Goal: Task Accomplishment & Management: Complete application form

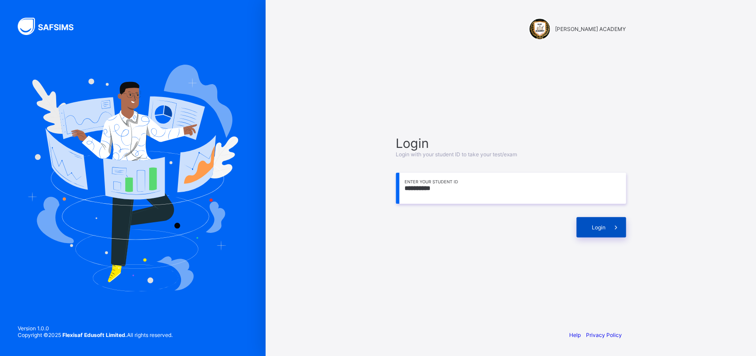
type input "**********"
click at [580, 219] on div "Login" at bounding box center [601, 227] width 50 height 20
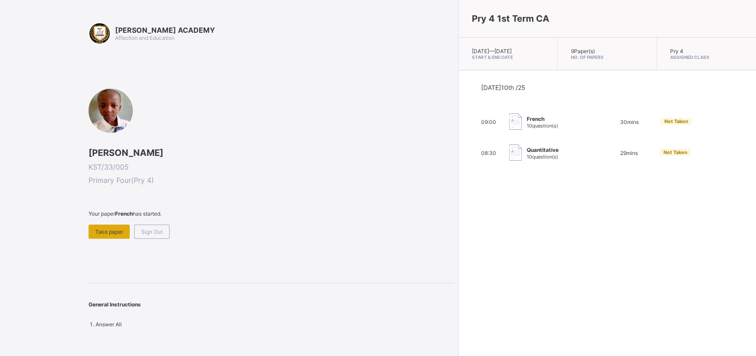
click at [110, 230] on span "Take paper" at bounding box center [109, 231] width 28 height 7
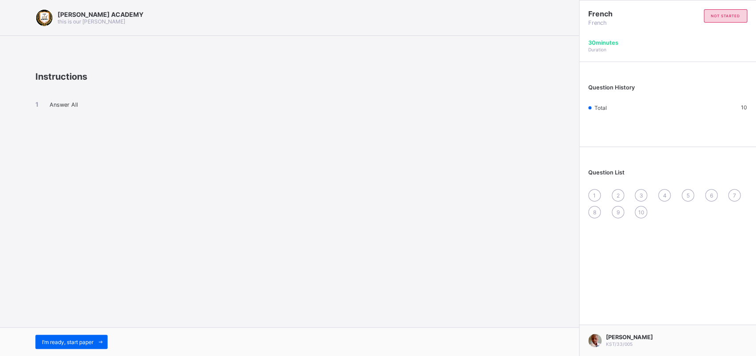
click at [68, 334] on div "I’m ready, start paper" at bounding box center [289, 341] width 579 height 29
click at [67, 341] on span "I’m ready, start paper" at bounding box center [67, 341] width 51 height 7
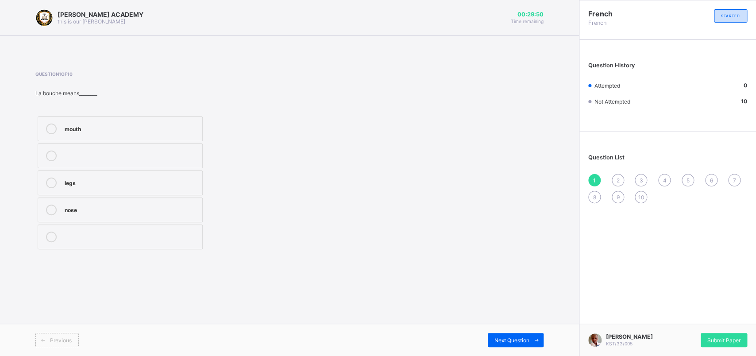
click at [114, 120] on label "mouth" at bounding box center [120, 128] width 165 height 25
click at [500, 345] on div "Next Question" at bounding box center [516, 340] width 56 height 14
drag, startPoint x: 121, startPoint y: 194, endPoint x: 73, endPoint y: 201, distance: 48.3
click at [73, 201] on div "what is your mother's name? how are you what is your name?" at bounding box center [119, 182] width 169 height 137
click at [73, 200] on label "what is your name?" at bounding box center [120, 209] width 165 height 25
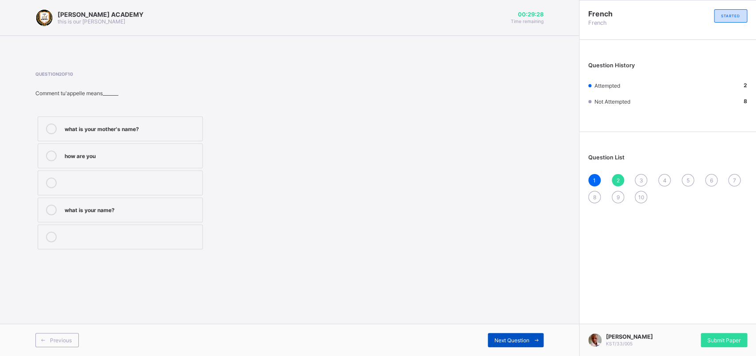
click at [528, 336] on div "Next Question" at bounding box center [516, 340] width 56 height 14
click at [153, 242] on div "see you next time" at bounding box center [131, 236] width 133 height 11
click at [499, 332] on div "Previous Next Question" at bounding box center [289, 339] width 579 height 32
click at [499, 334] on div "Next Question" at bounding box center [516, 340] width 56 height 14
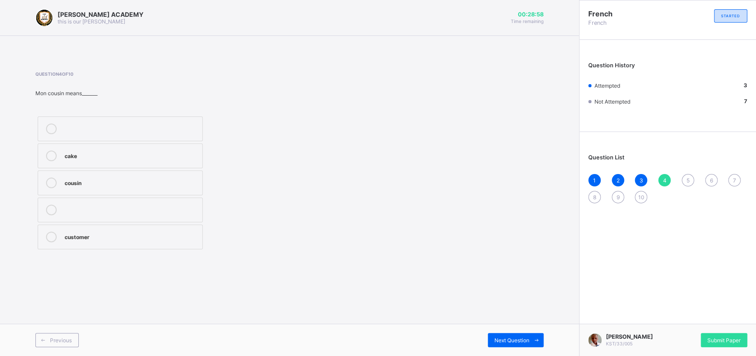
click at [173, 194] on label "cousin" at bounding box center [120, 182] width 165 height 25
click at [517, 341] on span "Next Question" at bounding box center [511, 340] width 35 height 7
click at [147, 131] on div "brother" at bounding box center [131, 127] width 133 height 9
click at [500, 342] on span "Next Question" at bounding box center [511, 340] width 35 height 7
click at [69, 231] on label "mother" at bounding box center [120, 236] width 165 height 25
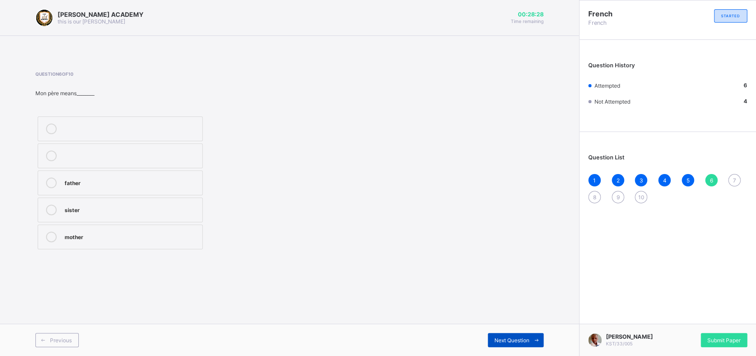
click at [494, 336] on div "Next Question" at bounding box center [516, 340] width 56 height 14
click at [143, 223] on div "mother come sister" at bounding box center [119, 182] width 169 height 137
click at [141, 211] on div "sister" at bounding box center [131, 208] width 133 height 9
click at [501, 338] on span "Next Question" at bounding box center [511, 340] width 35 height 7
click at [124, 232] on label "see you soon" at bounding box center [120, 236] width 165 height 25
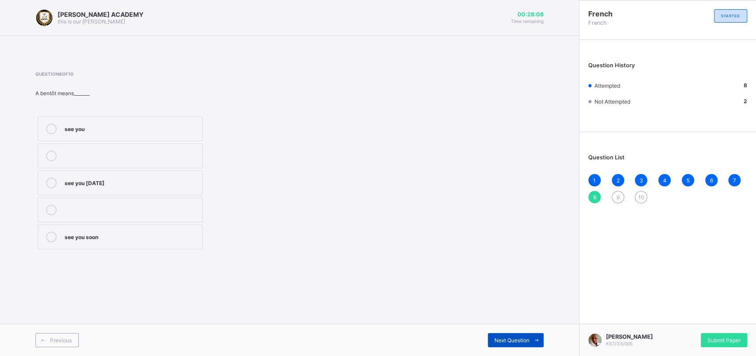
click at [526, 338] on span "Next Question" at bounding box center [511, 340] width 35 height 7
click at [353, 254] on div "Question 9 of 10 Dѐsolee means_______ sorry see you on Monday come" at bounding box center [289, 161] width 508 height 207
click at [101, 159] on div "sorry" at bounding box center [131, 155] width 133 height 11
click at [514, 335] on div "Next Question" at bounding box center [516, 340] width 56 height 14
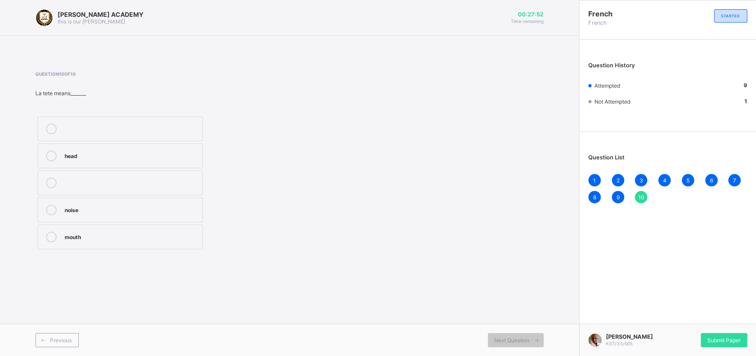
click at [161, 158] on div "head" at bounding box center [131, 154] width 133 height 9
click at [721, 338] on span "Submit Paper" at bounding box center [723, 340] width 33 height 7
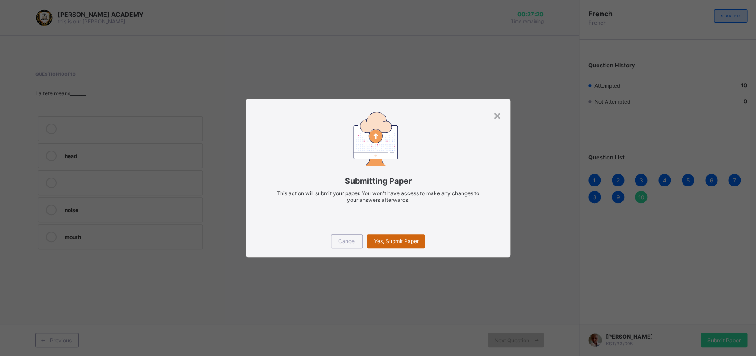
click at [413, 245] on div "Yes, Submit Paper" at bounding box center [396, 241] width 58 height 14
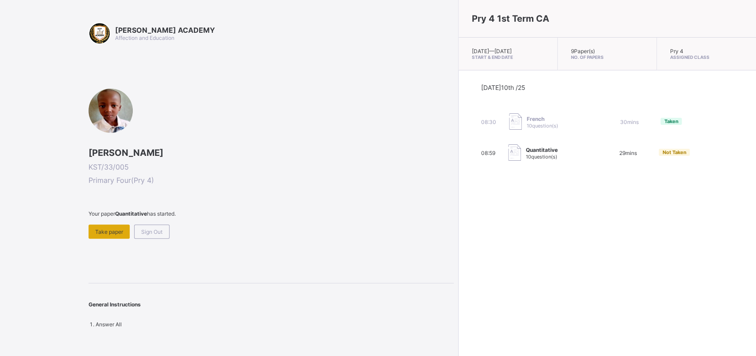
click at [116, 234] on div "Take paper" at bounding box center [108, 231] width 41 height 14
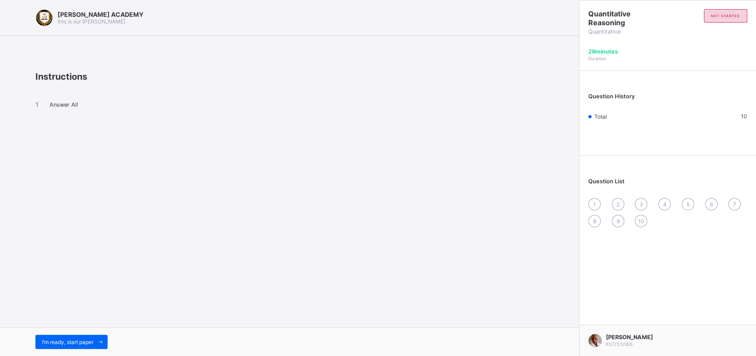
click at [101, 330] on div "I’m ready, start paper" at bounding box center [289, 341] width 579 height 29
click at [102, 346] on span at bounding box center [100, 341] width 14 height 14
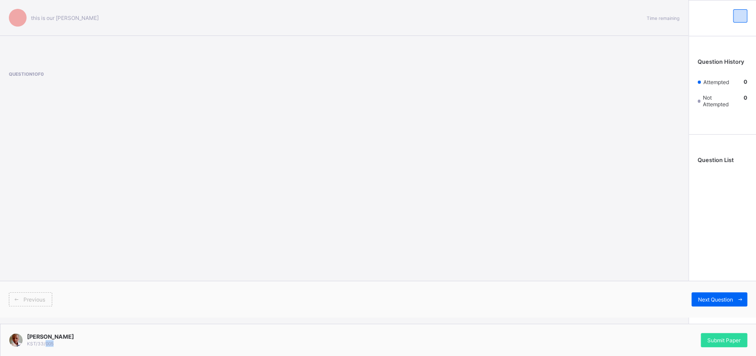
click at [102, 346] on div "this is our motton Time remaining Question 1 of 0 Previous Next Question Questi…" at bounding box center [378, 178] width 756 height 356
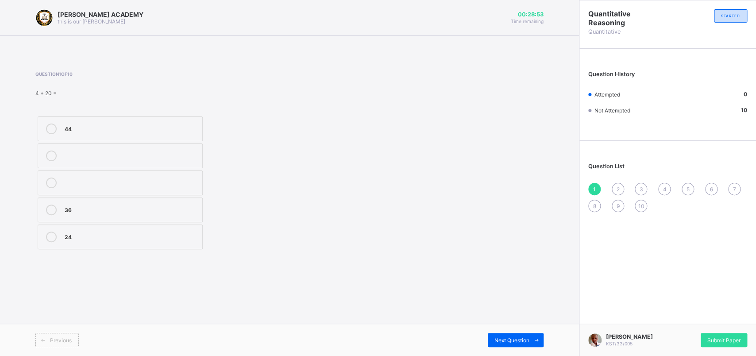
click at [143, 247] on label "24" at bounding box center [120, 236] width 165 height 25
click at [491, 335] on div "Next Question" at bounding box center [516, 340] width 56 height 14
click at [186, 201] on label "102" at bounding box center [120, 209] width 165 height 25
click at [502, 335] on div "Next Question" at bounding box center [516, 340] width 56 height 14
click at [174, 186] on div "50" at bounding box center [131, 181] width 133 height 9
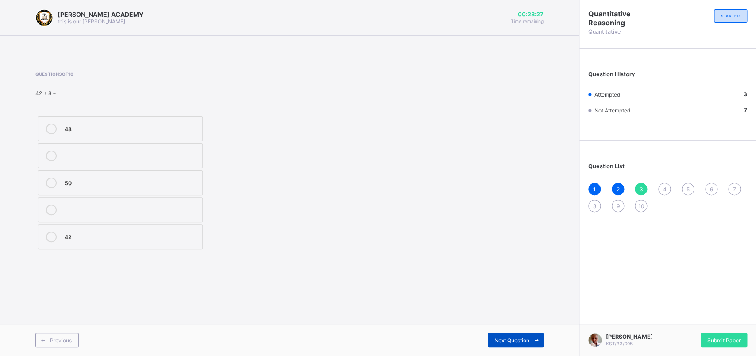
click at [489, 342] on div "Next Question" at bounding box center [516, 340] width 56 height 14
click at [96, 226] on label "52" at bounding box center [120, 236] width 165 height 25
click at [500, 346] on div "Next Question" at bounding box center [516, 340] width 56 height 14
click at [157, 127] on div "800, 900" at bounding box center [131, 127] width 133 height 9
click at [500, 333] on div "Next Question" at bounding box center [516, 340] width 56 height 14
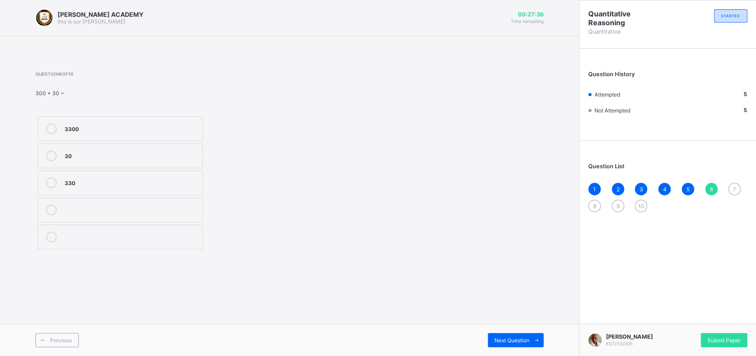
click at [172, 188] on div "330" at bounding box center [131, 182] width 133 height 11
click at [506, 336] on div "Next Question" at bounding box center [516, 340] width 56 height 14
click at [128, 234] on div "99" at bounding box center [131, 235] width 133 height 9
click at [502, 335] on div "Next Question" at bounding box center [516, 340] width 56 height 14
click at [124, 174] on label "51" at bounding box center [120, 182] width 165 height 25
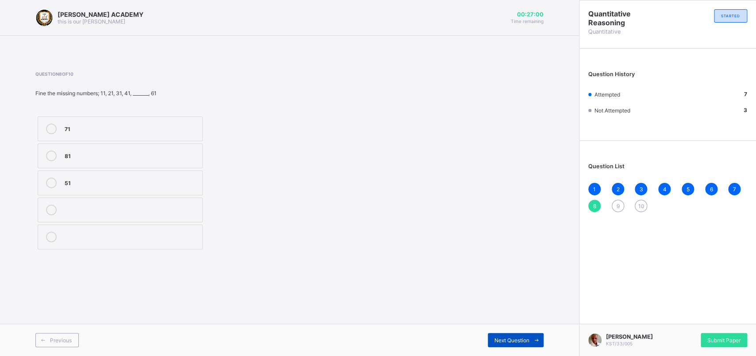
click at [512, 338] on span "Next Question" at bounding box center [511, 340] width 35 height 7
click at [152, 234] on div "70" at bounding box center [131, 235] width 133 height 9
click at [495, 334] on div "Next Question" at bounding box center [516, 340] width 56 height 14
click at [143, 127] on div "50" at bounding box center [131, 127] width 133 height 9
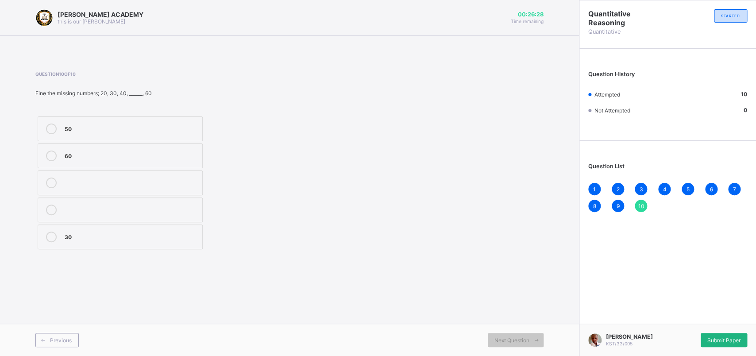
click at [723, 341] on span "Submit Paper" at bounding box center [723, 340] width 33 height 7
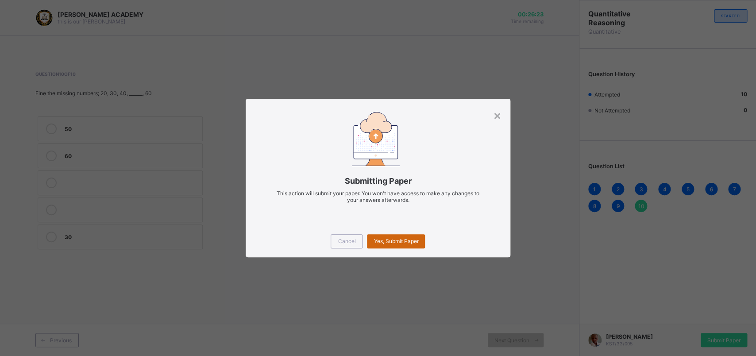
click at [371, 235] on div "Yes, Submit Paper" at bounding box center [396, 241] width 58 height 14
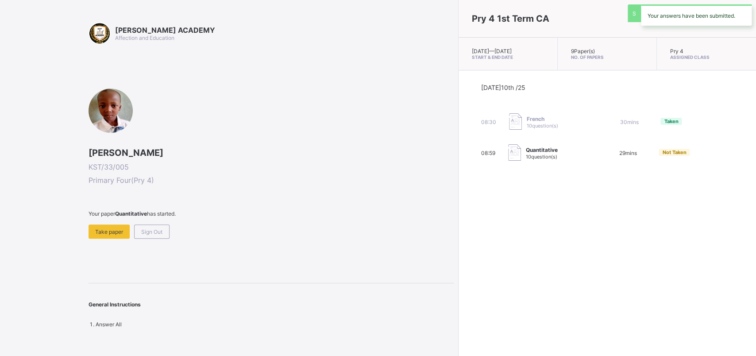
click at [371, 235] on div "KAY ACADEMY Affection and Education Aminu Abali Ibrahim KST/33/005 Primary Four…" at bounding box center [378, 178] width 756 height 356
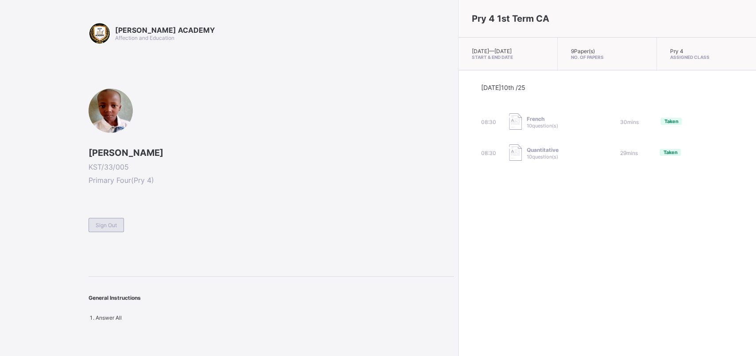
click at [97, 226] on span "Sign Out" at bounding box center [106, 225] width 21 height 7
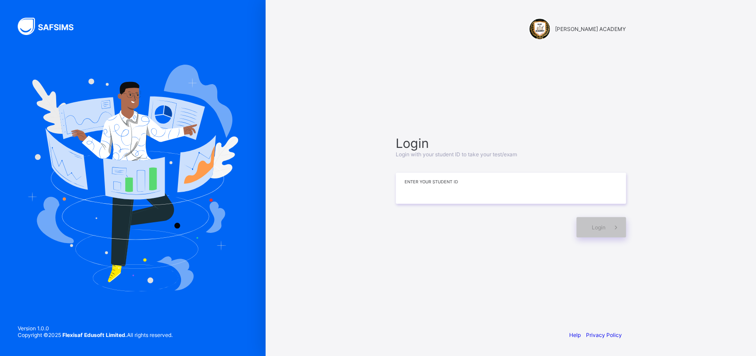
click at [421, 190] on input at bounding box center [510, 188] width 230 height 31
type input "*********"
click at [580, 223] on div "Login" at bounding box center [601, 227] width 50 height 20
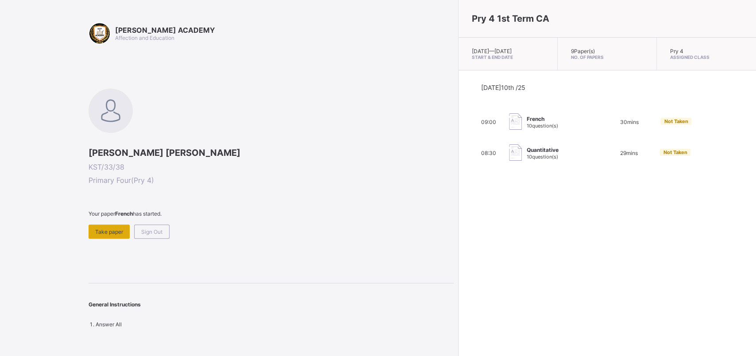
click at [115, 236] on div "Take paper" at bounding box center [108, 231] width 41 height 14
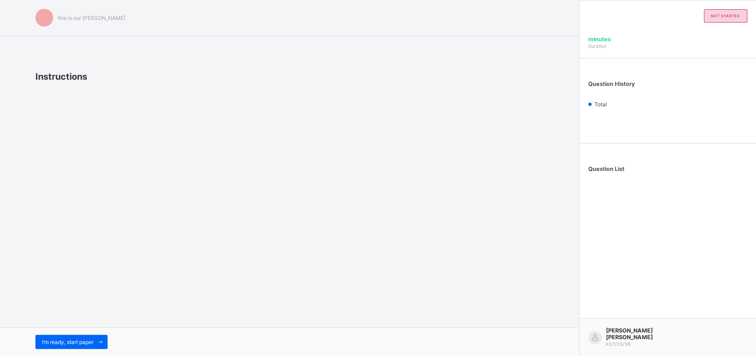
click at [115, 236] on div "this is our [PERSON_NAME] Instructions I’m ready, start paper" at bounding box center [289, 178] width 579 height 356
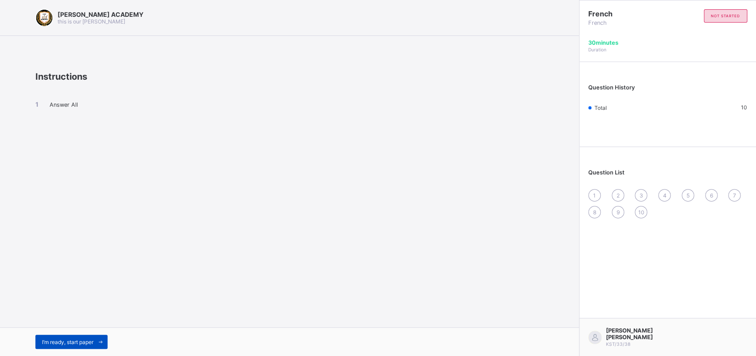
click at [64, 337] on div "I’m ready, start paper" at bounding box center [71, 341] width 72 height 14
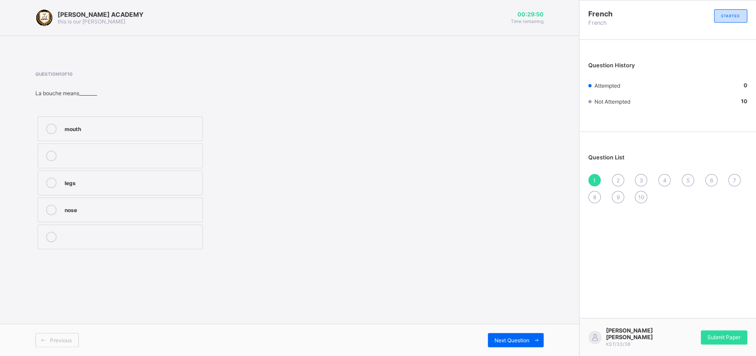
click at [90, 127] on div "mouth" at bounding box center [131, 127] width 133 height 9
click at [618, 175] on div "2" at bounding box center [617, 180] width 12 height 12
click at [194, 206] on div "what is your name?" at bounding box center [131, 208] width 133 height 9
click at [643, 177] on div "3" at bounding box center [640, 180] width 12 height 12
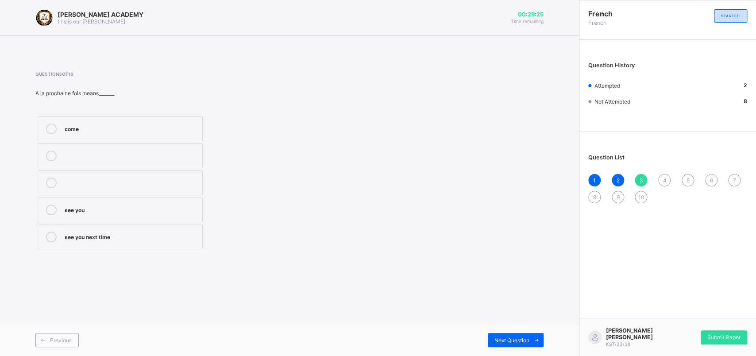
click at [133, 239] on div "see you next time" at bounding box center [131, 235] width 133 height 9
drag, startPoint x: 659, startPoint y: 165, endPoint x: 665, endPoint y: 174, distance: 11.2
click at [665, 174] on div "Question List 1 2 3 4 5 6 7 8 9 10" at bounding box center [667, 174] width 177 height 76
click at [665, 174] on div "4" at bounding box center [664, 180] width 12 height 12
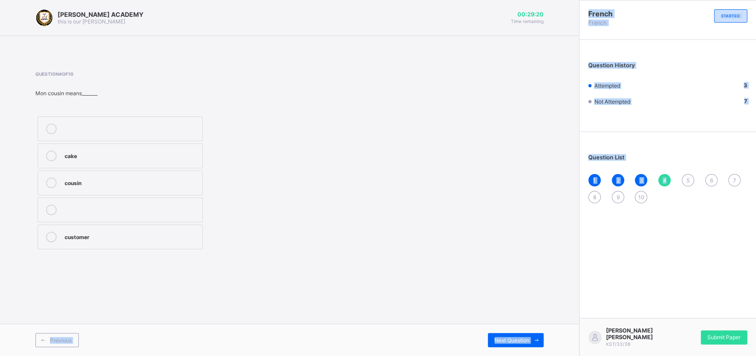
drag, startPoint x: 665, startPoint y: 174, endPoint x: 383, endPoint y: 289, distance: 304.8
click at [383, 289] on div "KAY ACADEMY this is our motton 00:29:20 Time remaining Question 4 of 10 Mon cou…" at bounding box center [378, 178] width 756 height 356
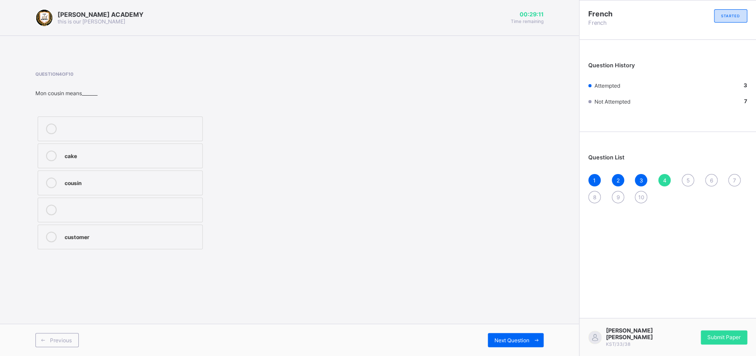
click at [62, 245] on label "customer" at bounding box center [120, 236] width 165 height 25
click at [689, 174] on div "5" at bounding box center [687, 180] width 12 height 12
click at [109, 217] on label "sister" at bounding box center [120, 209] width 165 height 25
click at [714, 175] on div "6" at bounding box center [711, 180] width 12 height 12
click at [686, 175] on div "5" at bounding box center [687, 180] width 12 height 12
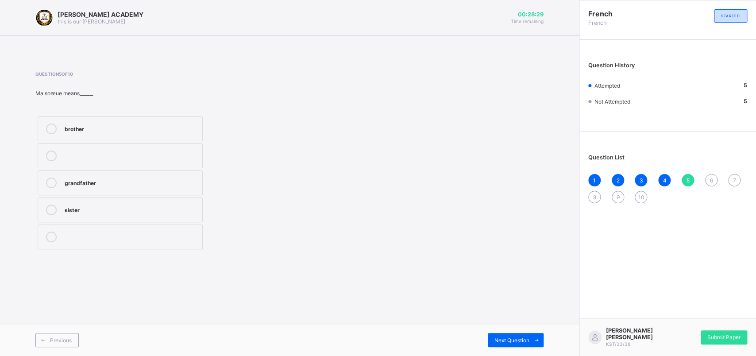
click at [196, 134] on div "brother" at bounding box center [131, 128] width 133 height 11
drag, startPoint x: 196, startPoint y: 134, endPoint x: 524, endPoint y: 226, distance: 340.8
click at [524, 226] on div "Question 5 of 10 Ma soᴂue means______ brother grandfather sister" at bounding box center [289, 161] width 508 height 180
click at [707, 177] on div "6" at bounding box center [711, 180] width 12 height 12
click at [81, 203] on label "sister" at bounding box center [120, 209] width 165 height 25
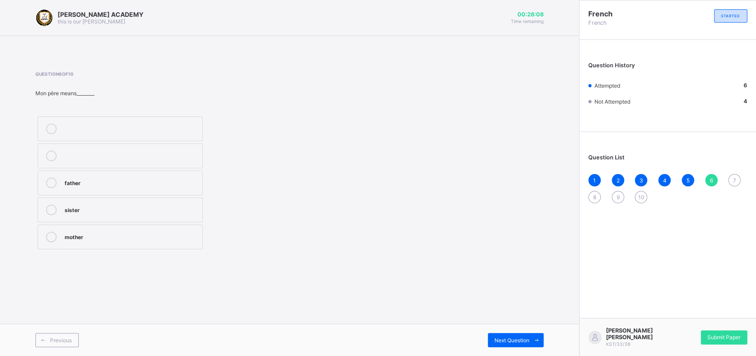
click at [734, 179] on span "7" at bounding box center [734, 180] width 3 height 7
click at [155, 137] on label "mother" at bounding box center [120, 128] width 165 height 25
click at [596, 190] on div "1 2 3 4 5 6 7 8 9 10" at bounding box center [667, 188] width 159 height 29
drag, startPoint x: 596, startPoint y: 190, endPoint x: 593, endPoint y: 200, distance: 11.2
click at [593, 200] on div "1 2 3 4 5 6 7 8 9 10" at bounding box center [667, 188] width 159 height 29
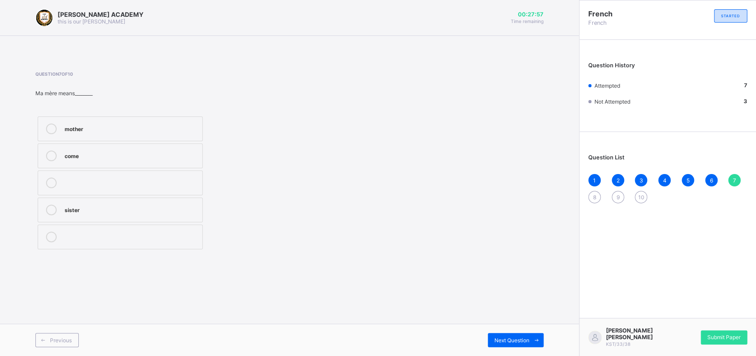
click at [593, 200] on div "8" at bounding box center [594, 197] width 12 height 12
click at [83, 117] on label "see you" at bounding box center [120, 128] width 165 height 25
click at [622, 197] on div "9" at bounding box center [617, 197] width 12 height 12
click at [73, 152] on div "sorry" at bounding box center [131, 154] width 133 height 9
click at [641, 197] on span "10" at bounding box center [640, 197] width 6 height 7
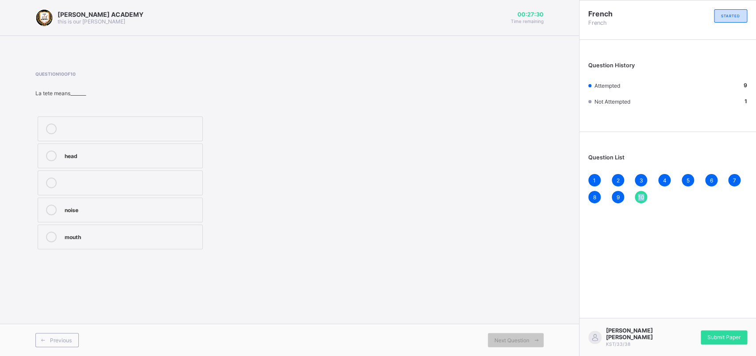
click at [641, 197] on span "10" at bounding box center [640, 197] width 6 height 7
click at [137, 155] on div "head" at bounding box center [131, 154] width 133 height 9
click at [723, 344] on div "Submit Paper" at bounding box center [723, 337] width 46 height 14
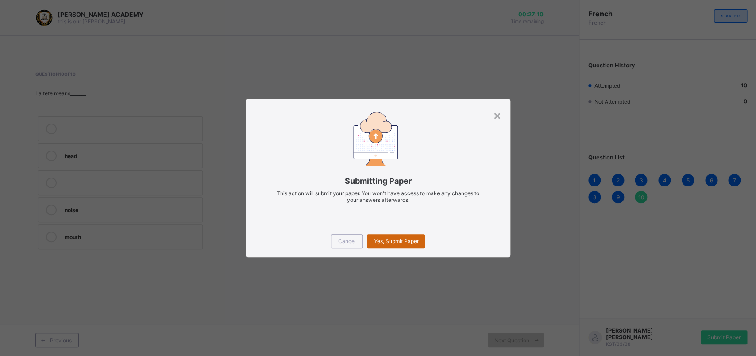
click at [389, 241] on span "Yes, Submit Paper" at bounding box center [395, 241] width 45 height 7
click at [389, 241] on div "Yes, Submit Paper" at bounding box center [396, 241] width 58 height 14
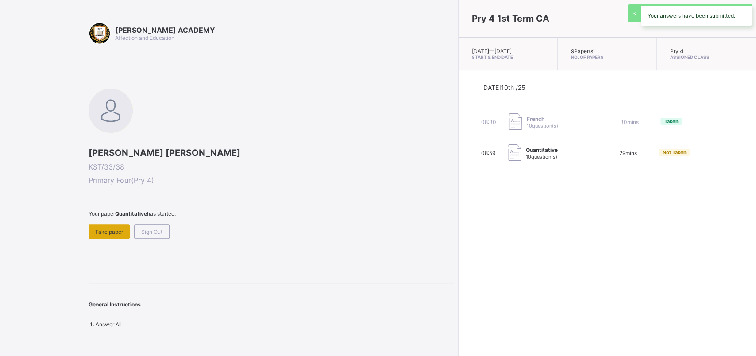
click at [106, 228] on span "Take paper" at bounding box center [109, 231] width 28 height 7
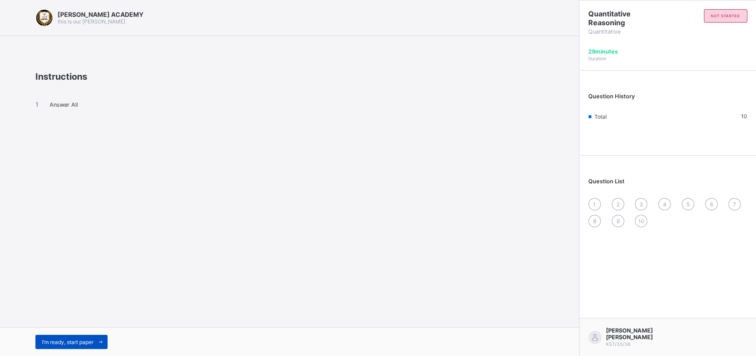
click at [58, 338] on span "I’m ready, start paper" at bounding box center [67, 341] width 51 height 7
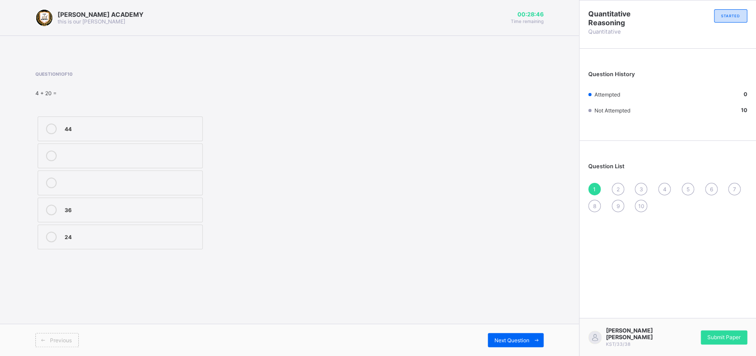
click at [83, 242] on div "24" at bounding box center [131, 236] width 133 height 11
click at [84, 242] on div "24" at bounding box center [131, 236] width 133 height 11
click at [621, 188] on div "2" at bounding box center [617, 189] width 12 height 12
click at [177, 207] on div "102" at bounding box center [131, 208] width 133 height 9
click at [638, 184] on div "3" at bounding box center [640, 189] width 12 height 12
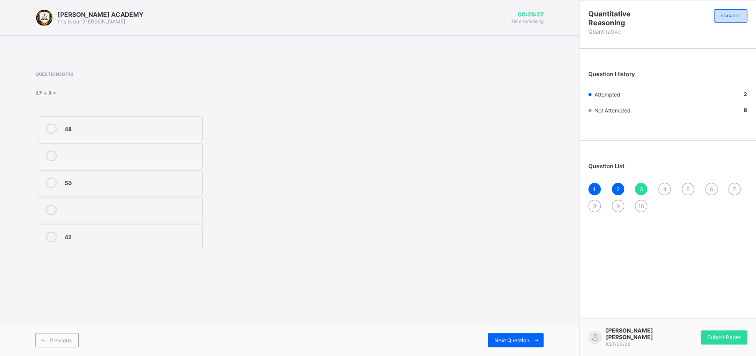
click at [161, 179] on div "50" at bounding box center [131, 181] width 133 height 9
click at [662, 185] on div "4" at bounding box center [664, 189] width 12 height 12
click at [63, 234] on label "52" at bounding box center [120, 236] width 165 height 25
click at [689, 188] on div "5" at bounding box center [687, 189] width 12 height 12
click at [146, 119] on label "800, 900" at bounding box center [120, 128] width 165 height 25
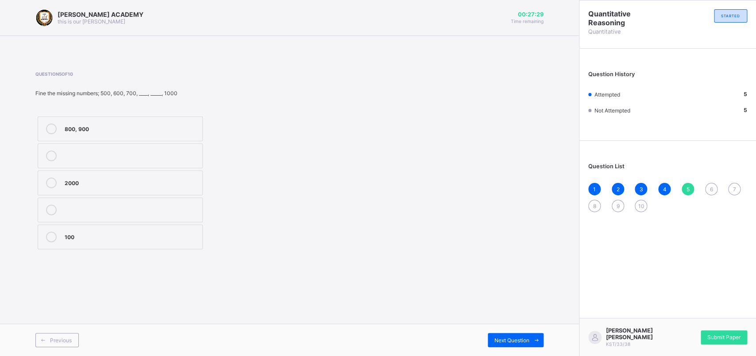
click at [713, 188] on div "6" at bounding box center [711, 189] width 12 height 12
click at [195, 200] on label at bounding box center [120, 209] width 165 height 25
click at [184, 175] on label "330" at bounding box center [120, 182] width 165 height 25
click at [732, 188] on div "7" at bounding box center [734, 189] width 12 height 12
click at [56, 233] on div at bounding box center [51, 236] width 18 height 11
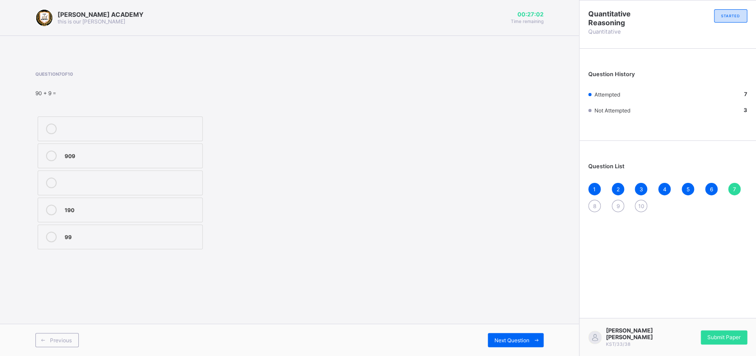
click at [594, 203] on span "8" at bounding box center [594, 206] width 3 height 7
click at [170, 178] on div "51" at bounding box center [131, 181] width 133 height 9
click at [615, 205] on div "9" at bounding box center [617, 206] width 12 height 12
click at [129, 244] on label "70" at bounding box center [120, 236] width 165 height 25
click at [640, 200] on div "10" at bounding box center [640, 206] width 12 height 12
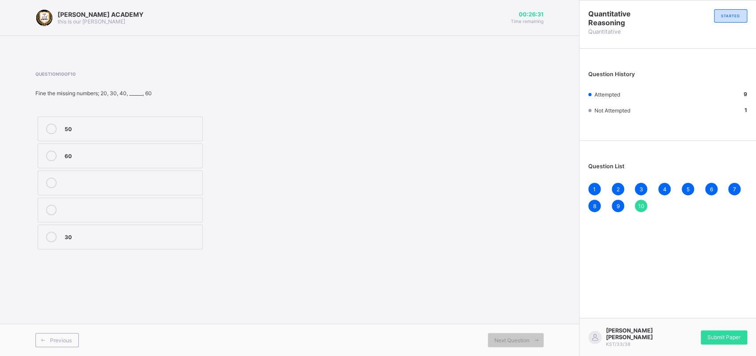
click at [190, 122] on label "50" at bounding box center [120, 128] width 165 height 25
click at [191, 122] on label "50" at bounding box center [120, 128] width 165 height 25
click at [730, 340] on span "Submit Paper" at bounding box center [723, 337] width 33 height 7
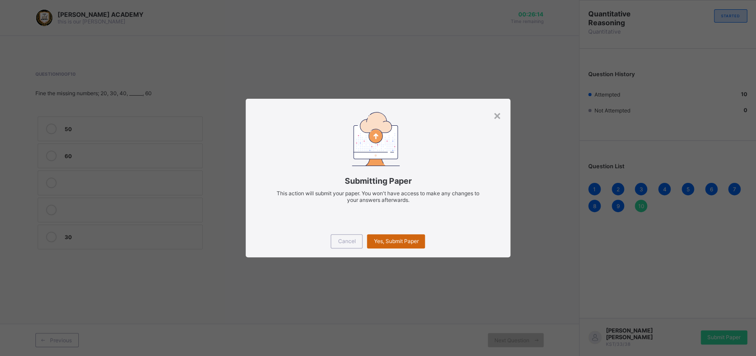
click at [390, 237] on div "Yes, Submit Paper" at bounding box center [396, 241] width 58 height 14
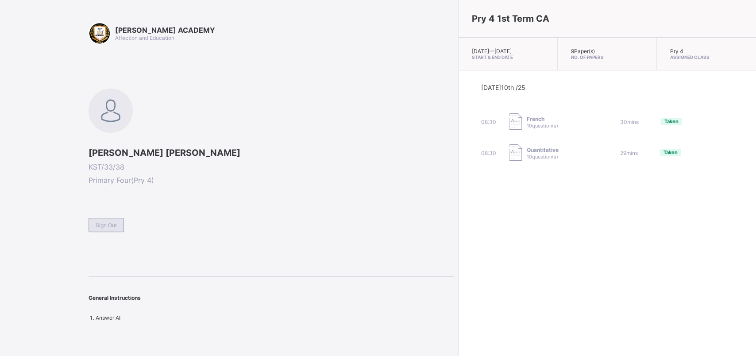
click at [107, 228] on div "Sign Out" at bounding box center [105, 225] width 35 height 14
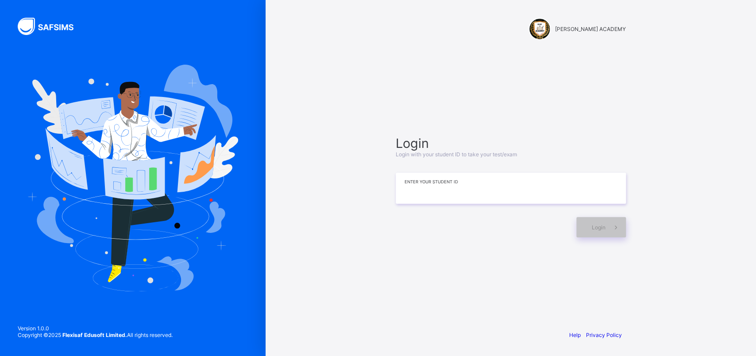
click at [446, 190] on input at bounding box center [510, 188] width 230 height 31
type input "**********"
click at [623, 237] on span at bounding box center [615, 227] width 20 height 20
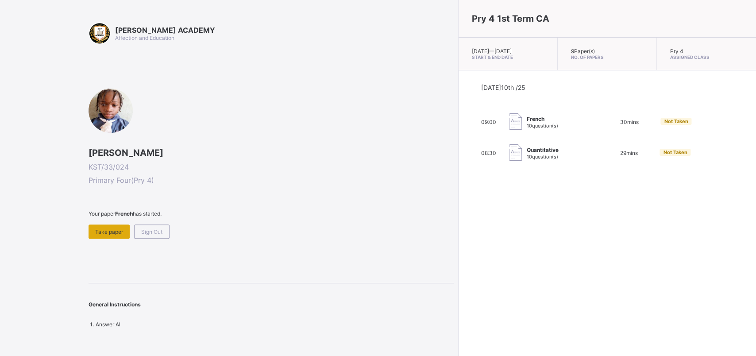
click at [95, 226] on div "Take paper" at bounding box center [108, 231] width 41 height 14
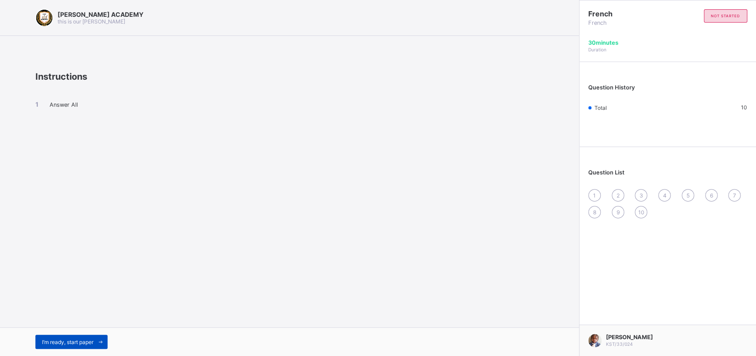
click at [95, 335] on div "I’m ready, start paper" at bounding box center [71, 341] width 72 height 14
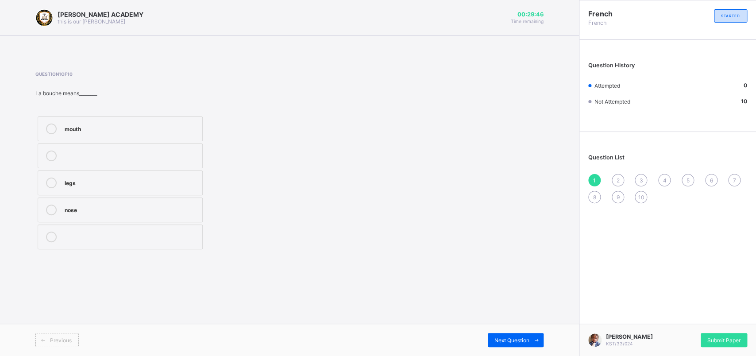
click at [42, 124] on label "mouth" at bounding box center [120, 128] width 165 height 25
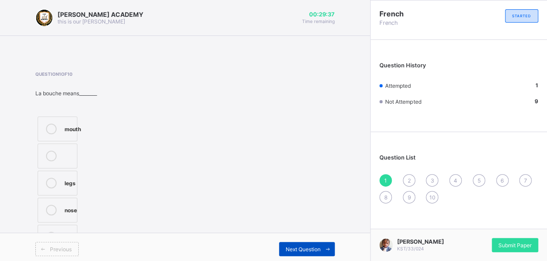
click at [311, 246] on span "Next Question" at bounding box center [303, 249] width 35 height 7
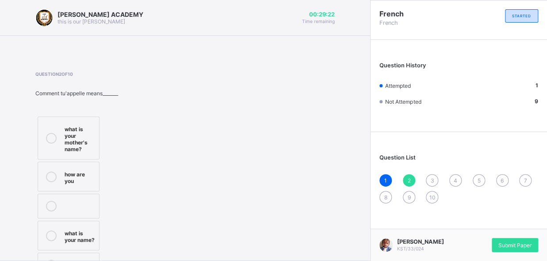
click at [80, 230] on div "what is your name?" at bounding box center [80, 234] width 30 height 15
click at [153, 218] on div "Question 2 of 10 Comment tu'appelle means_______ what is your mother's name? ho…" at bounding box center [184, 175] width 299 height 208
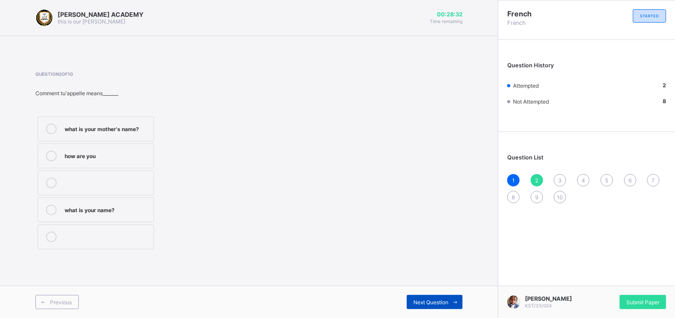
click at [436, 295] on div "Next Question" at bounding box center [435, 302] width 56 height 14
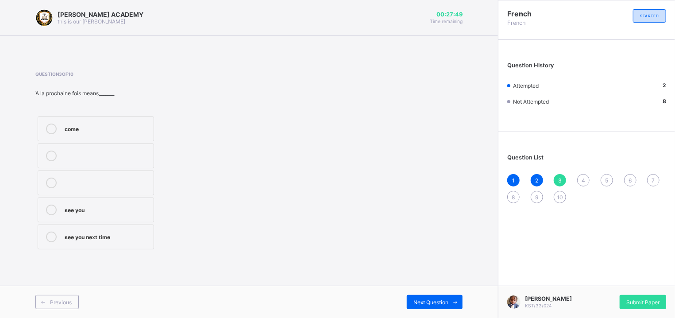
click at [43, 228] on label "see you next time" at bounding box center [96, 236] width 116 height 25
click at [439, 300] on span "Next Question" at bounding box center [430, 302] width 35 height 7
click at [122, 192] on label "cousin" at bounding box center [96, 182] width 116 height 25
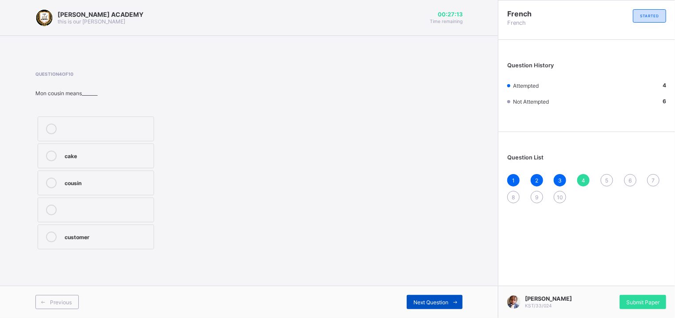
click at [418, 296] on div "Next Question" at bounding box center [435, 302] width 56 height 14
click at [126, 206] on div "sister" at bounding box center [107, 208] width 84 height 9
click at [445, 297] on div "Next Question" at bounding box center [435, 302] width 56 height 14
click at [146, 175] on label "father" at bounding box center [96, 182] width 116 height 25
click at [458, 302] on icon at bounding box center [455, 302] width 7 height 6
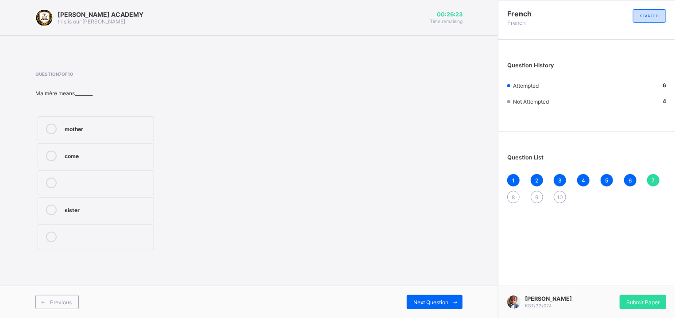
click at [131, 120] on label "mother" at bounding box center [96, 128] width 116 height 25
click at [430, 292] on div "Previous Next Question" at bounding box center [249, 301] width 498 height 32
click at [437, 300] on span "Next Question" at bounding box center [430, 302] width 35 height 7
click at [98, 242] on label "see you soon" at bounding box center [96, 236] width 116 height 25
click at [431, 301] on span "Next Question" at bounding box center [430, 302] width 35 height 7
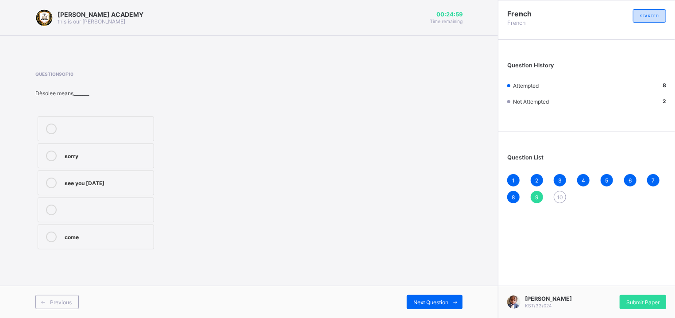
click at [92, 156] on div "sorry" at bounding box center [107, 154] width 84 height 9
click at [431, 299] on span "Next Question" at bounding box center [430, 302] width 35 height 7
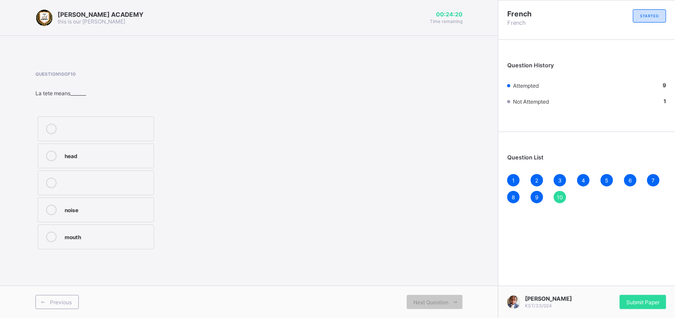
click at [135, 152] on div "head" at bounding box center [107, 154] width 84 height 9
click at [632, 301] on span "Submit Paper" at bounding box center [642, 302] width 33 height 7
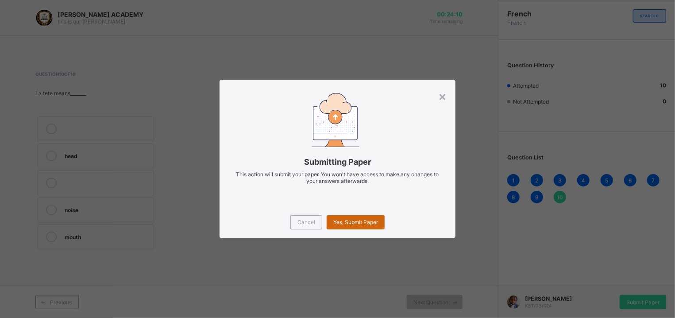
click at [349, 223] on span "Yes, Submit Paper" at bounding box center [355, 222] width 45 height 7
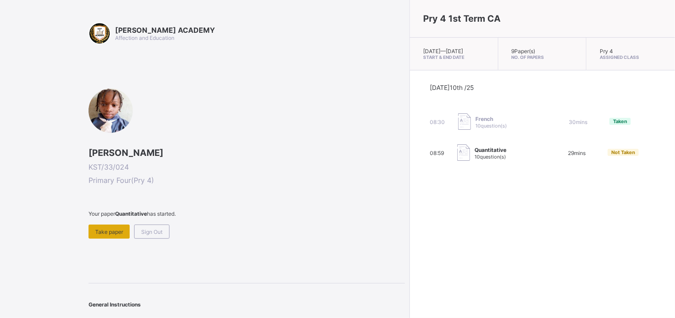
click at [102, 231] on span "Take paper" at bounding box center [109, 231] width 28 height 7
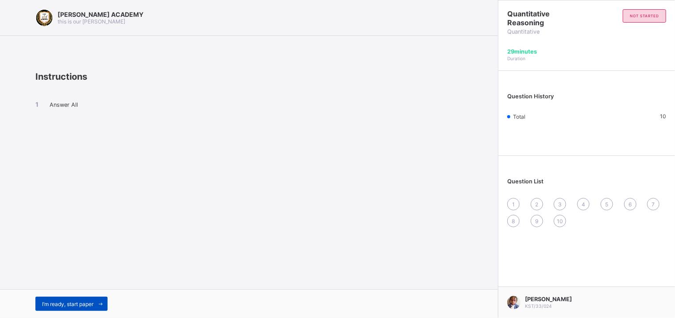
click at [86, 299] on div "I’m ready, start paper" at bounding box center [71, 303] width 72 height 14
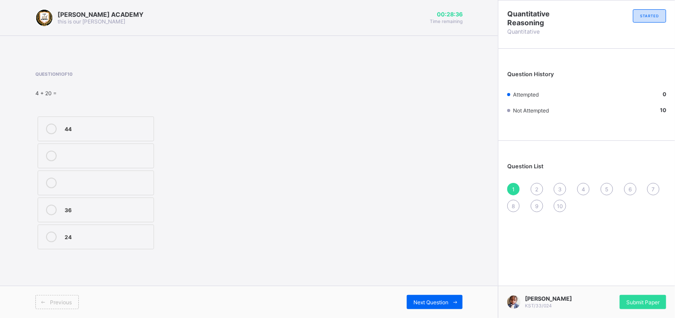
click at [54, 230] on label "24" at bounding box center [96, 236] width 116 height 25
click at [448, 294] on div "Previous Next Question" at bounding box center [249, 301] width 498 height 32
click at [448, 296] on div "Next Question" at bounding box center [435, 302] width 56 height 14
click at [124, 209] on div "102" at bounding box center [107, 208] width 84 height 9
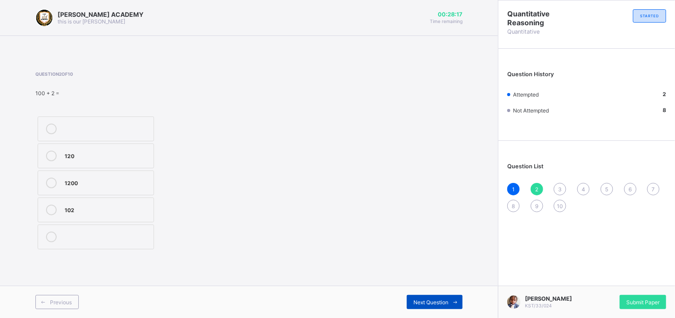
click at [437, 301] on span "Next Question" at bounding box center [430, 302] width 35 height 7
click at [148, 175] on label "50" at bounding box center [96, 182] width 116 height 25
click at [431, 301] on span "Next Question" at bounding box center [430, 302] width 35 height 7
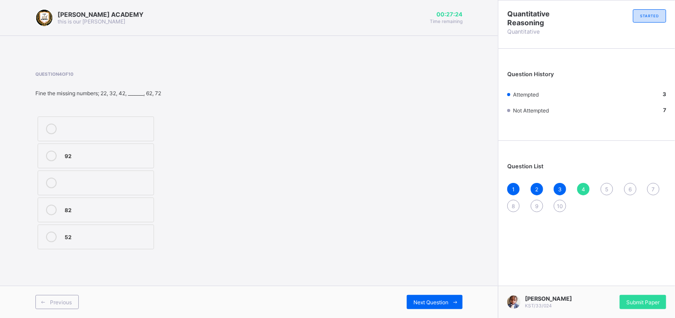
click at [83, 231] on label "52" at bounding box center [96, 236] width 116 height 25
click at [429, 303] on span "Next Question" at bounding box center [430, 302] width 35 height 7
click at [53, 120] on label "800, 900" at bounding box center [96, 128] width 116 height 25
click at [428, 300] on span "Next Question" at bounding box center [430, 302] width 35 height 7
click at [145, 187] on div "330" at bounding box center [107, 182] width 84 height 11
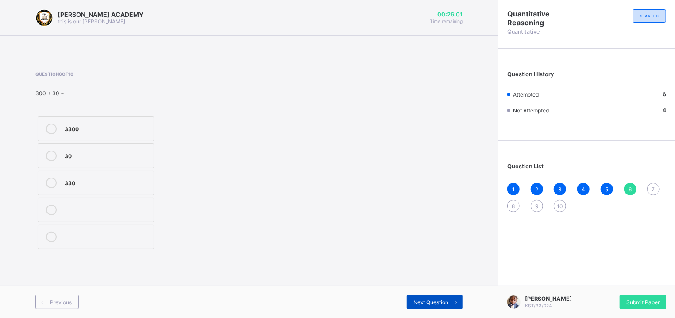
click at [425, 296] on div "Next Question" at bounding box center [435, 302] width 56 height 14
click at [125, 241] on div "99" at bounding box center [107, 236] width 84 height 11
click at [431, 296] on div "Next Question" at bounding box center [435, 302] width 56 height 14
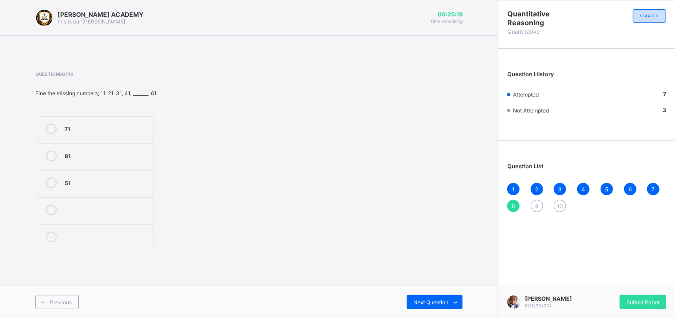
click at [143, 175] on label "51" at bounding box center [96, 182] width 116 height 25
click at [417, 303] on span "Next Question" at bounding box center [430, 302] width 35 height 7
click at [134, 246] on label "70" at bounding box center [96, 236] width 116 height 25
click at [443, 299] on span "Next Question" at bounding box center [430, 302] width 35 height 7
click at [106, 120] on label "50" at bounding box center [96, 128] width 116 height 25
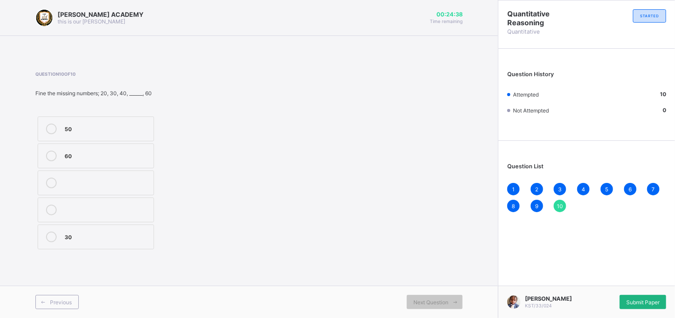
click at [635, 300] on span "Submit Paper" at bounding box center [642, 302] width 33 height 7
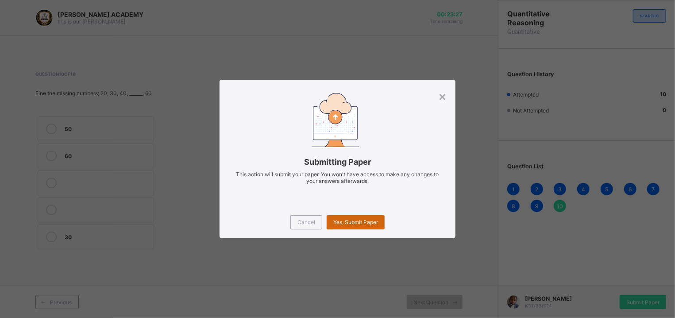
click at [369, 226] on div "Yes, Submit Paper" at bounding box center [355, 222] width 58 height 14
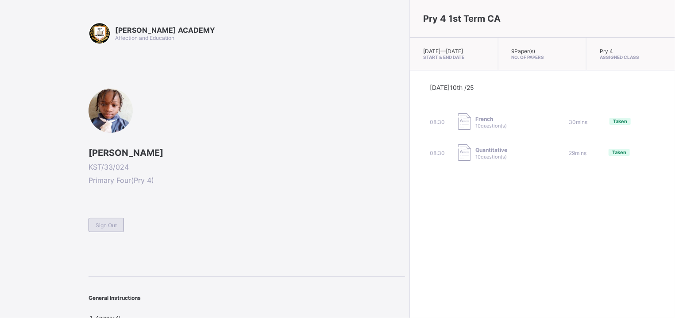
click at [94, 218] on div "Sign Out" at bounding box center [105, 225] width 35 height 14
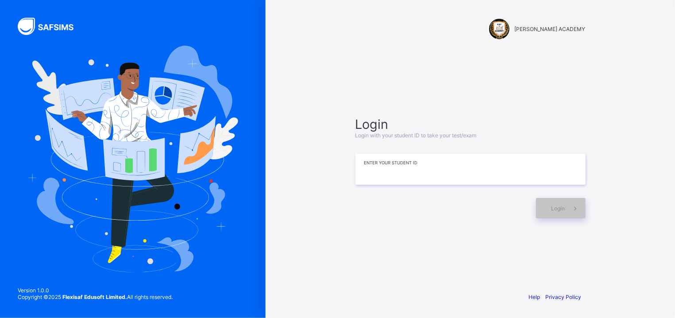
click at [377, 174] on input at bounding box center [470, 169] width 230 height 31
type input "**********"
click at [553, 213] on div "Login" at bounding box center [561, 208] width 50 height 20
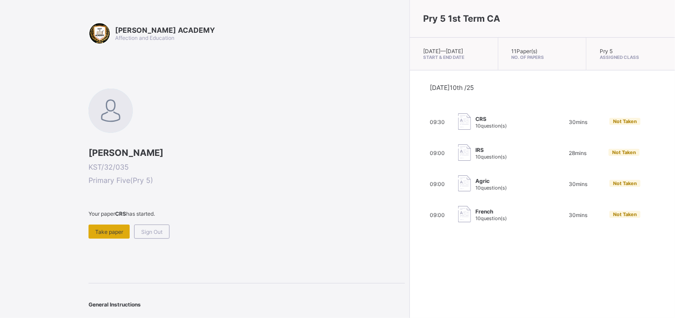
click at [112, 233] on span "Take paper" at bounding box center [109, 231] width 28 height 7
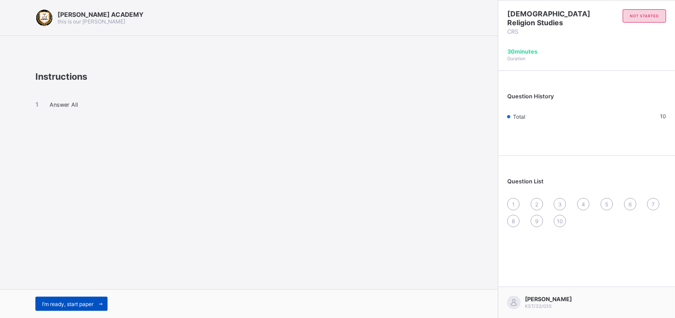
click at [69, 300] on span "I’m ready, start paper" at bounding box center [67, 303] width 51 height 7
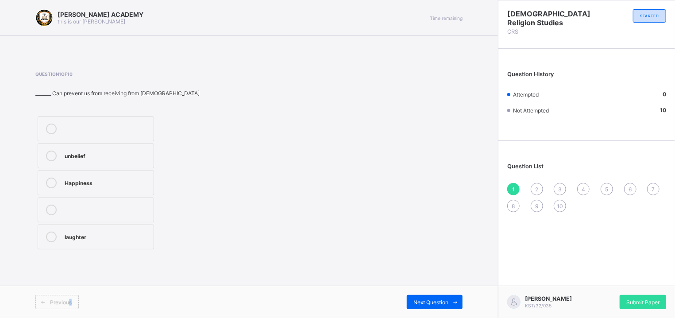
click at [79, 300] on div "Previous" at bounding box center [56, 302] width 43 height 14
click at [635, 297] on div "Submit Paper" at bounding box center [642, 302] width 46 height 14
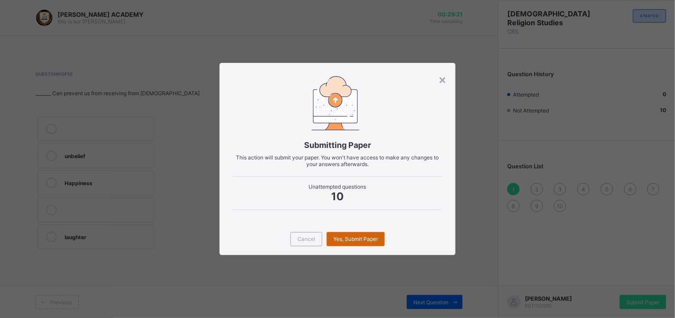
click at [356, 234] on div "Yes, Submit Paper" at bounding box center [355, 239] width 58 height 14
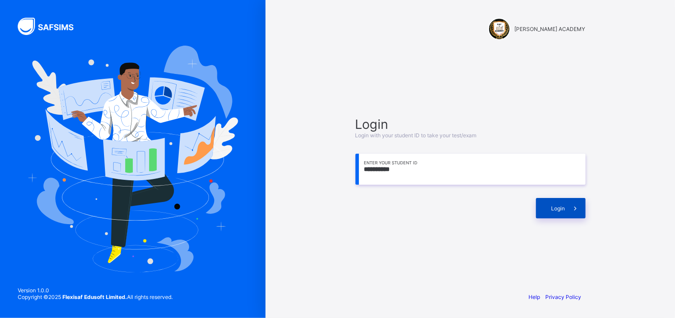
type input "**********"
click at [572, 201] on span at bounding box center [575, 208] width 20 height 20
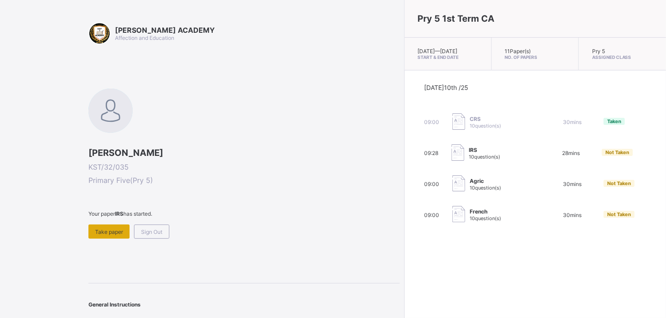
click at [103, 234] on div "Take paper" at bounding box center [108, 231] width 41 height 14
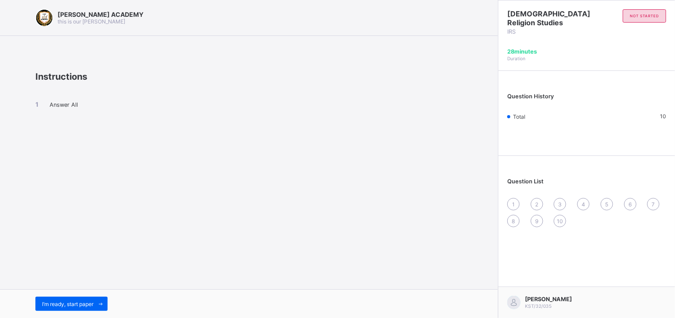
click at [82, 279] on div "KAY ACADEMY this is our motton Instructions Answer All I’m ready, start paper" at bounding box center [249, 159] width 498 height 318
click at [86, 302] on span "I’m ready, start paper" at bounding box center [67, 303] width 51 height 7
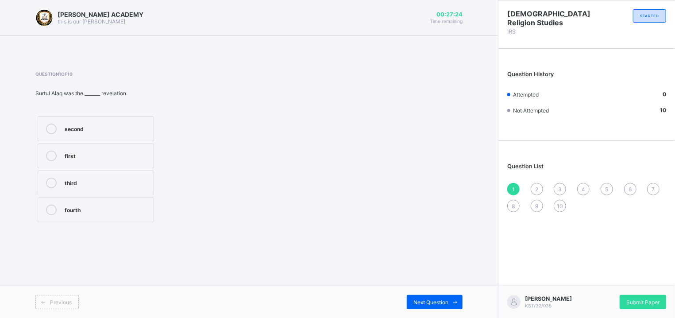
click at [87, 210] on div "fourth" at bounding box center [107, 208] width 84 height 9
click at [433, 303] on span "Next Question" at bounding box center [430, 302] width 35 height 7
click at [119, 179] on div "reading and knowledge" at bounding box center [107, 181] width 84 height 9
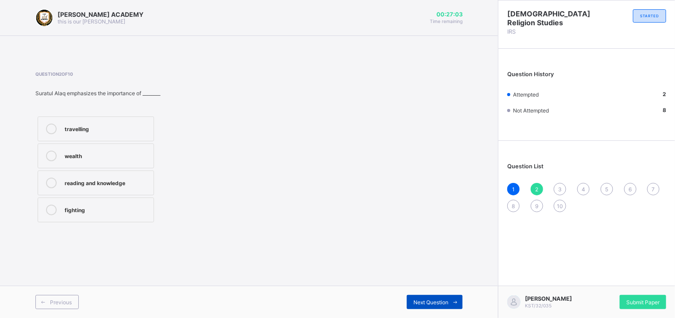
click at [419, 298] on div "Next Question" at bounding box center [435, 302] width 56 height 14
click at [418, 301] on div "Next Question" at bounding box center [435, 302] width 56 height 14
click at [418, 301] on span "Next Question" at bounding box center [430, 302] width 35 height 7
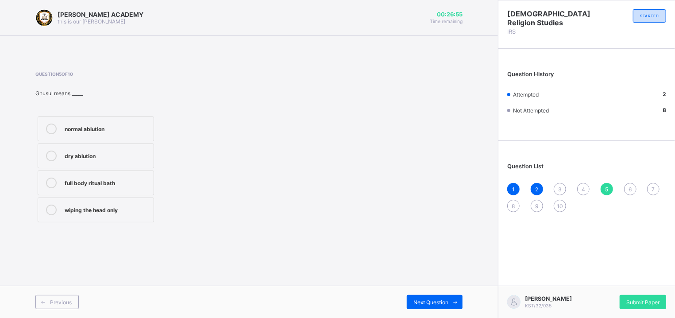
click at [557, 188] on div "3" at bounding box center [559, 189] width 12 height 12
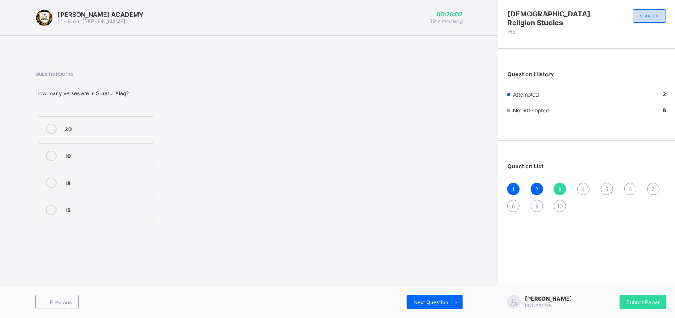
click at [102, 159] on div "10" at bounding box center [107, 154] width 84 height 9
drag, startPoint x: 437, startPoint y: 286, endPoint x: 432, endPoint y: 295, distance: 10.1
click at [432, 295] on div "KAY ACADEMY this is our motton 00:25:58 Time remaining Question 3 of 10 How man…" at bounding box center [249, 159] width 498 height 318
click at [432, 295] on div "Next Question" at bounding box center [435, 302] width 56 height 14
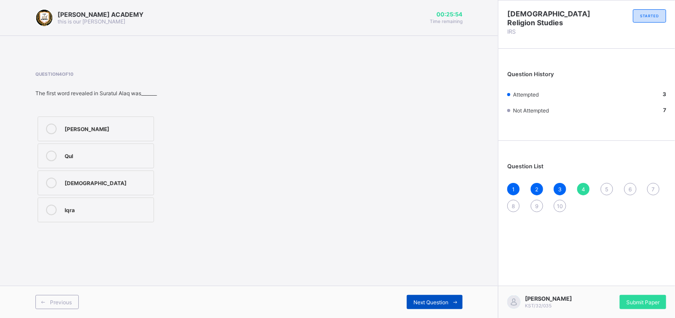
click at [434, 297] on div "Next Question" at bounding box center [435, 302] width 56 height 14
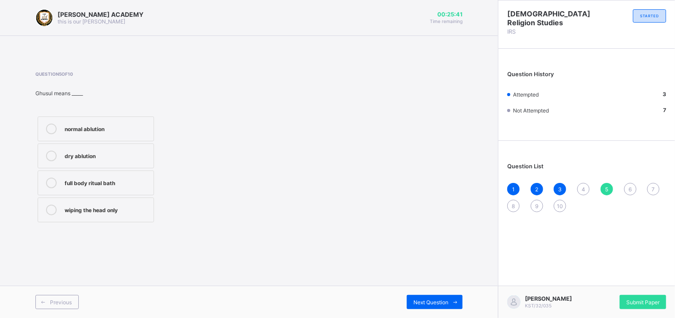
click at [584, 187] on span "4" at bounding box center [583, 189] width 4 height 7
click at [101, 187] on div "[DEMOGRAPHIC_DATA]" at bounding box center [107, 182] width 84 height 11
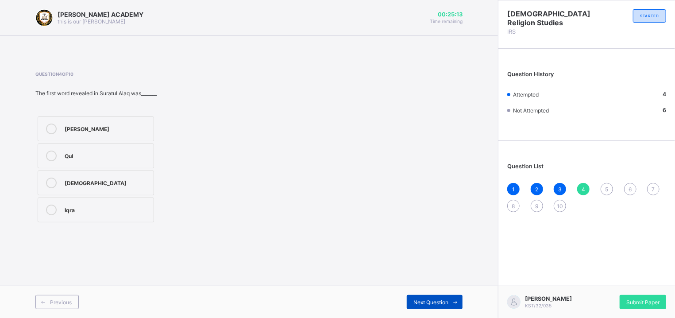
click at [427, 297] on div "Next Question" at bounding box center [435, 302] width 56 height 14
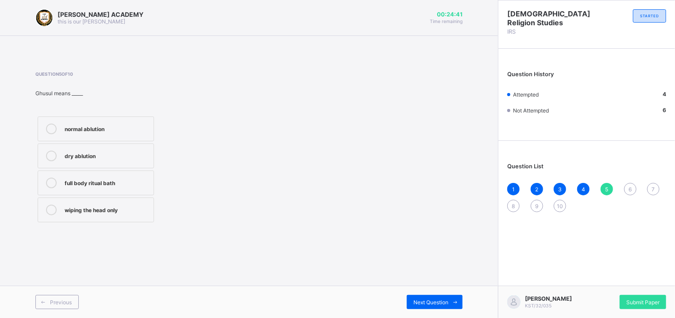
click at [114, 187] on div "full body ritual bath" at bounding box center [107, 182] width 84 height 11
click at [422, 300] on span "Next Question" at bounding box center [430, 302] width 35 height 7
click at [101, 126] on div "ater Janaba (impurity)" at bounding box center [107, 127] width 84 height 9
click at [390, 254] on div "KAY ACADEMY this is our motton 00:24:19 Time remaining Question 6 of 10 Which o…" at bounding box center [249, 159] width 498 height 318
click at [440, 296] on div "Next Question" at bounding box center [435, 302] width 56 height 14
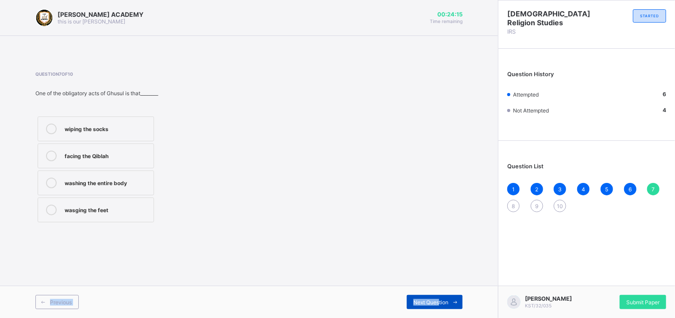
drag, startPoint x: 440, startPoint y: 297, endPoint x: 297, endPoint y: 234, distance: 155.5
click at [407, 295] on div "Next Question" at bounding box center [435, 302] width 56 height 14
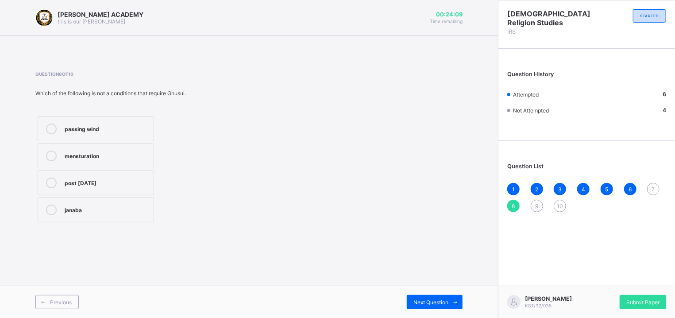
click at [654, 187] on span "7" at bounding box center [653, 189] width 3 height 7
click at [123, 182] on div "washing the entire body" at bounding box center [107, 181] width 84 height 9
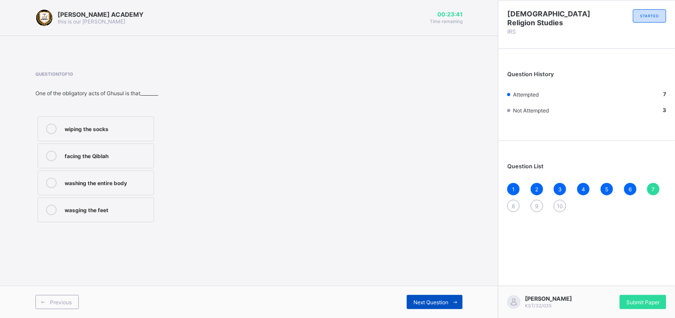
click at [422, 301] on span "Next Question" at bounding box center [430, 302] width 35 height 7
click at [148, 192] on label "post [DATE]" at bounding box center [96, 182] width 116 height 25
click at [445, 301] on span "Next Question" at bounding box center [430, 302] width 35 height 7
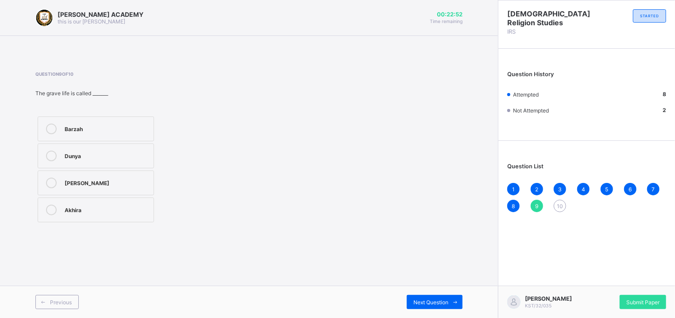
click at [309, 219] on div "Question 9 of 10 The grave life is called _______ Barzah Dunya Janna Akhira" at bounding box center [248, 147] width 427 height 153
click at [96, 188] on div "[PERSON_NAME]" at bounding box center [107, 182] width 84 height 11
click at [441, 307] on div "Next Question" at bounding box center [435, 302] width 56 height 14
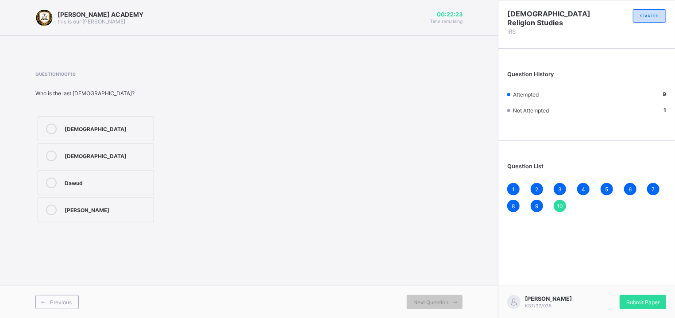
click at [100, 153] on div "[DEMOGRAPHIC_DATA]" at bounding box center [107, 154] width 84 height 9
click at [635, 304] on span "Submit Paper" at bounding box center [642, 302] width 33 height 7
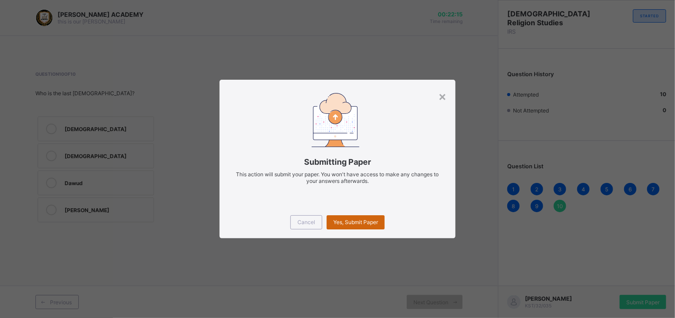
click at [344, 222] on span "Yes, Submit Paper" at bounding box center [355, 222] width 45 height 7
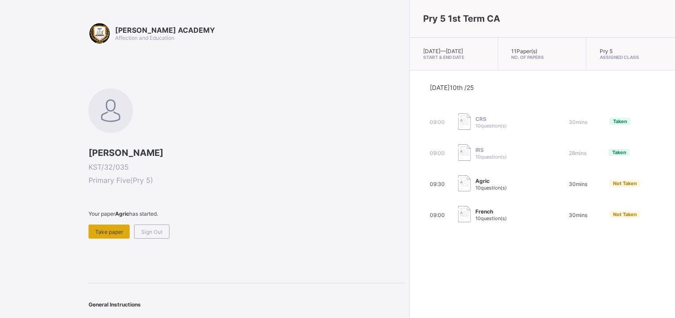
click at [98, 226] on div "Take paper" at bounding box center [108, 231] width 41 height 14
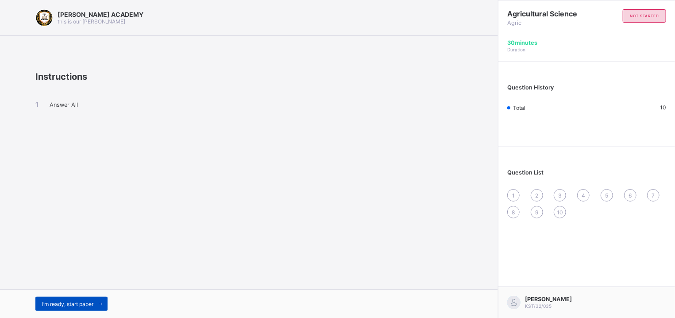
click at [58, 305] on span "I’m ready, start paper" at bounding box center [67, 303] width 51 height 7
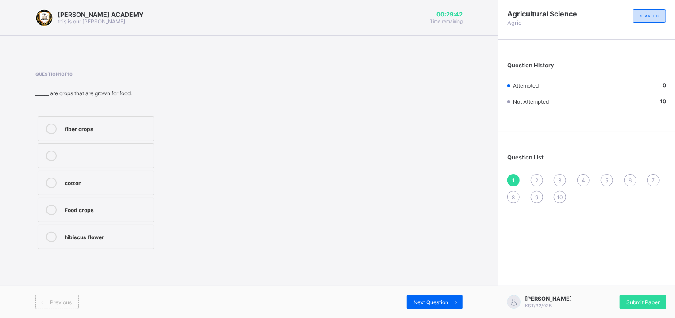
click at [63, 207] on label "Food crops" at bounding box center [96, 209] width 116 height 25
click at [435, 301] on span "Next Question" at bounding box center [430, 302] width 35 height 7
click at [115, 152] on div "four" at bounding box center [107, 154] width 84 height 9
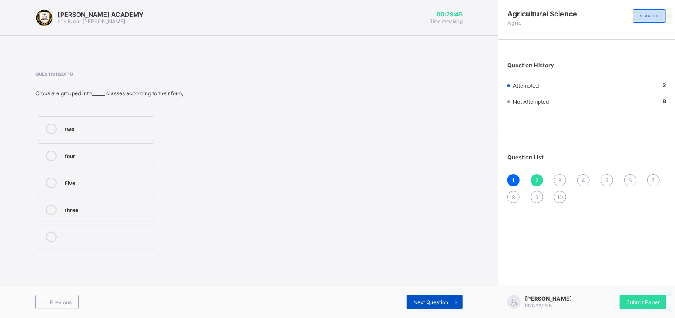
click at [424, 303] on span "Next Question" at bounding box center [430, 302] width 35 height 7
click at [48, 161] on div at bounding box center [51, 155] width 18 height 11
click at [433, 299] on span "Next Question" at bounding box center [430, 302] width 35 height 7
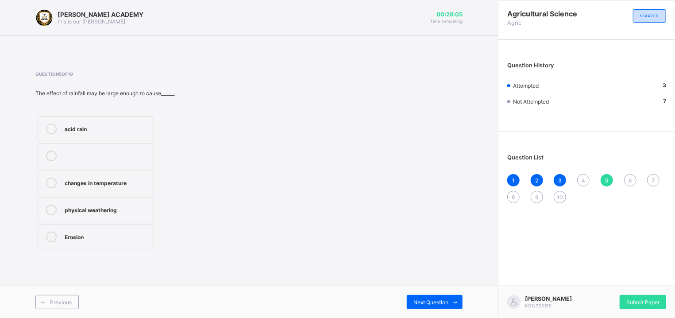
click at [113, 242] on div "Erosion" at bounding box center [107, 236] width 84 height 11
click at [426, 295] on div "Previous Next Question" at bounding box center [249, 301] width 498 height 32
click at [584, 182] on span "4" at bounding box center [583, 180] width 4 height 7
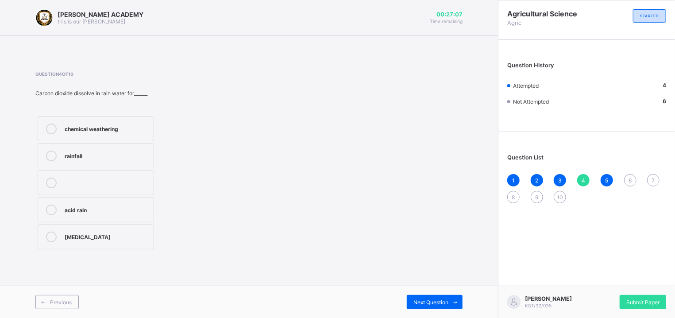
click at [54, 131] on icon at bounding box center [51, 128] width 11 height 11
click at [418, 297] on div "Next Question" at bounding box center [435, 302] width 56 height 14
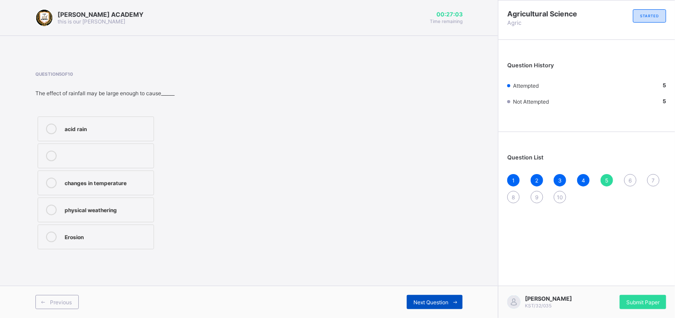
click at [418, 297] on div "Next Question" at bounding box center [435, 302] width 56 height 14
click at [68, 181] on div "chemical weathering" at bounding box center [107, 181] width 84 height 9
click at [433, 298] on div "Next Question" at bounding box center [435, 302] width 56 height 14
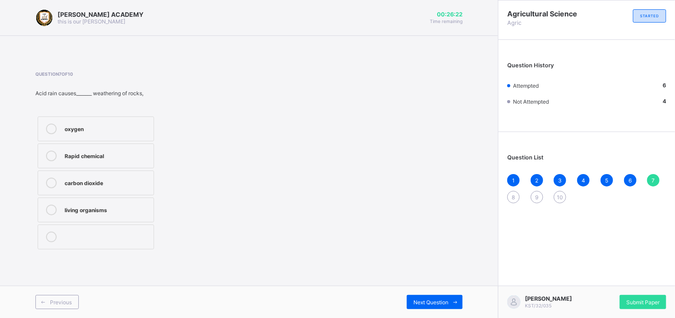
click at [115, 121] on label "oxygen" at bounding box center [96, 128] width 116 height 25
click at [127, 216] on label "living organisms" at bounding box center [96, 209] width 116 height 25
click at [436, 300] on span "Next Question" at bounding box center [430, 302] width 35 height 7
click at [112, 149] on label "Soil profile" at bounding box center [96, 155] width 116 height 25
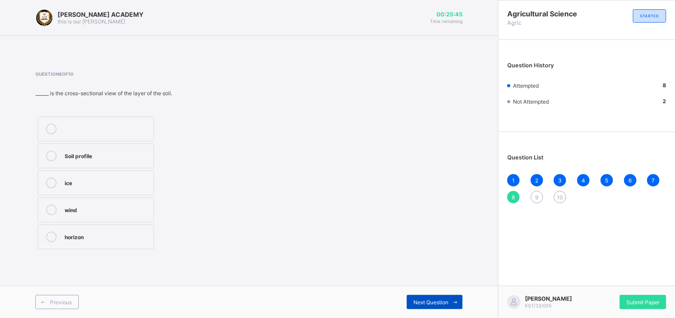
click at [439, 298] on div "Next Question" at bounding box center [435, 302] width 56 height 14
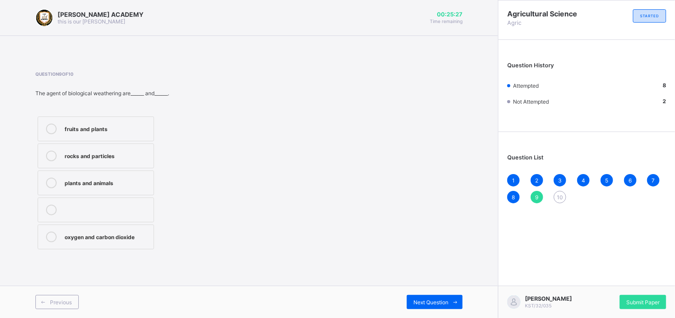
click at [51, 137] on label "fruits and plants" at bounding box center [96, 128] width 116 height 25
click at [426, 295] on div "Previous Next Question" at bounding box center [249, 301] width 498 height 32
click at [437, 302] on span "Next Question" at bounding box center [430, 302] width 35 height 7
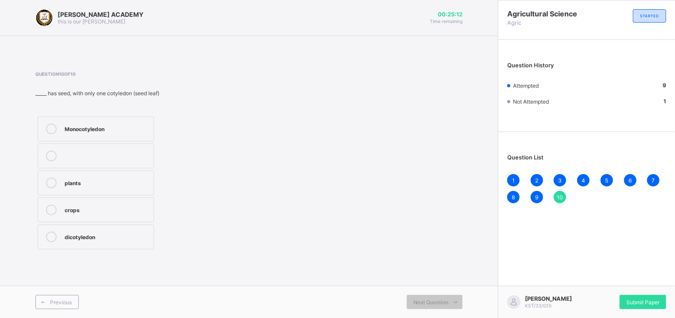
click at [136, 190] on label "plants" at bounding box center [96, 182] width 116 height 25
click at [647, 296] on div "Submit Paper" at bounding box center [642, 302] width 46 height 14
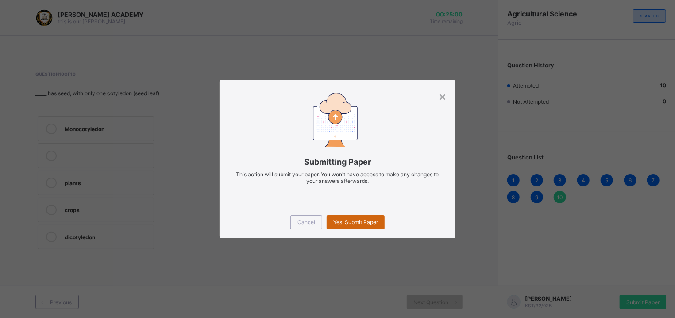
click at [356, 217] on div "Yes, Submit Paper" at bounding box center [355, 222] width 58 height 14
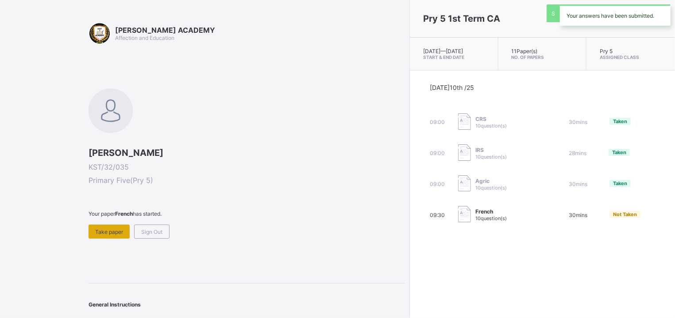
click at [112, 230] on span "Take paper" at bounding box center [109, 231] width 28 height 7
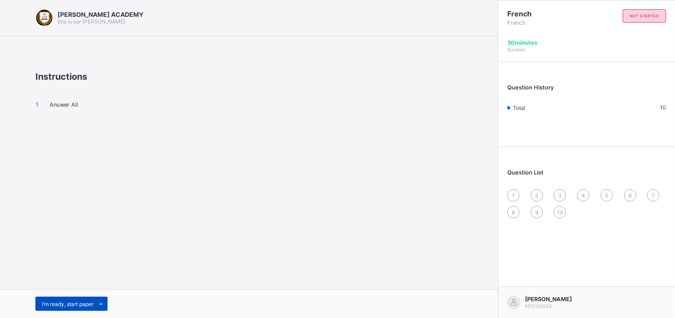
click at [84, 297] on div "I’m ready, start paper" at bounding box center [71, 303] width 72 height 14
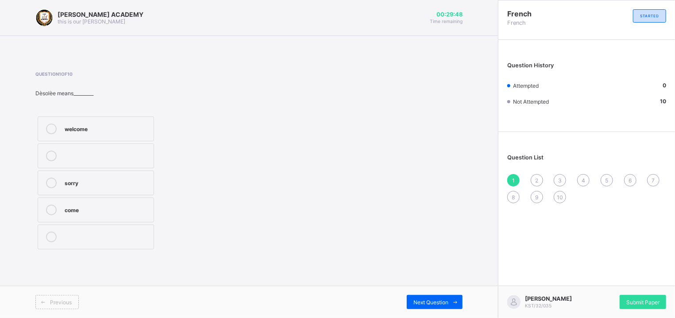
click at [117, 202] on label "come" at bounding box center [96, 209] width 116 height 25
click at [436, 302] on span "Next Question" at bounding box center [430, 302] width 35 height 7
click at [63, 129] on label "Praia" at bounding box center [96, 128] width 116 height 25
click at [425, 299] on span "Next Question" at bounding box center [430, 302] width 35 height 7
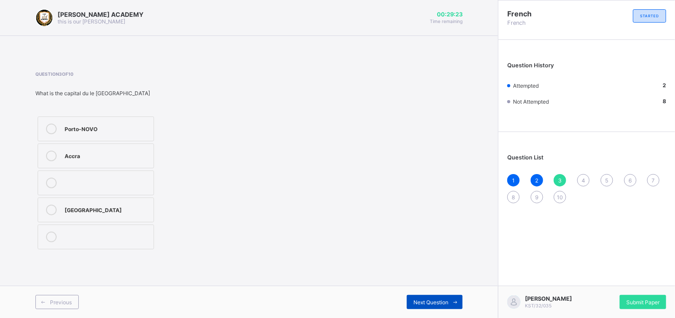
click at [424, 299] on span "Next Question" at bounding box center [430, 302] width 35 height 7
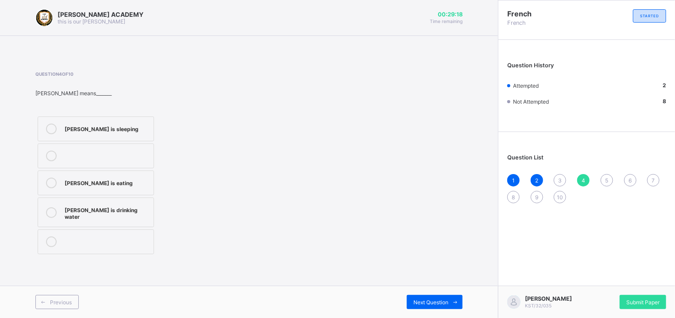
click at [561, 180] on span "3" at bounding box center [560, 180] width 4 height 7
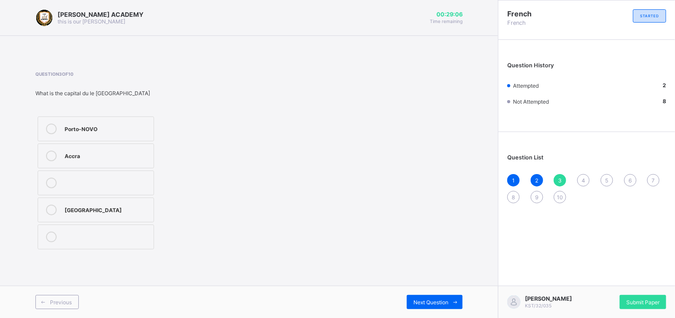
click at [84, 160] on div "Accra" at bounding box center [107, 155] width 84 height 11
click at [404, 301] on div "Next Question" at bounding box center [356, 302] width 214 height 14
click at [421, 297] on div "Next Question" at bounding box center [435, 302] width 56 height 14
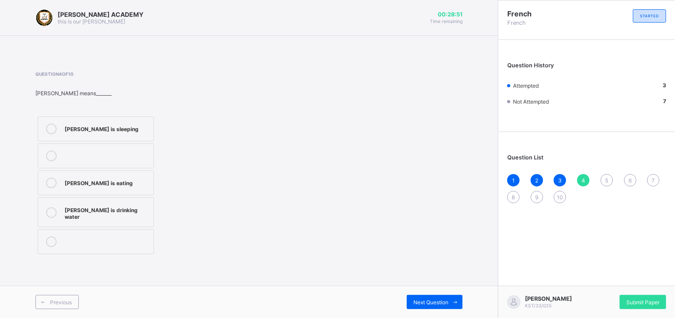
click at [119, 202] on label "[PERSON_NAME] is drinking water" at bounding box center [96, 212] width 116 height 30
click at [114, 182] on div "[PERSON_NAME] is eating" at bounding box center [107, 181] width 84 height 9
click at [441, 295] on div "Previous Next Question" at bounding box center [249, 301] width 498 height 32
click at [440, 298] on div "Next Question" at bounding box center [435, 302] width 56 height 14
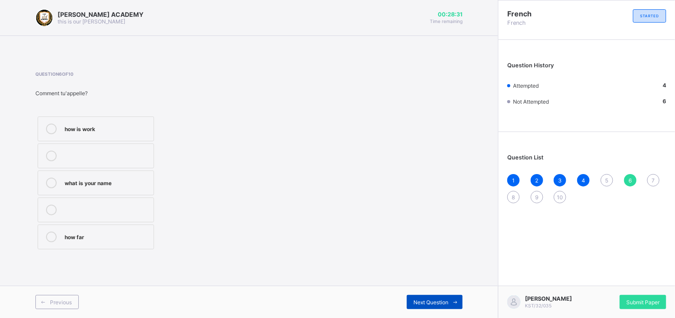
click at [440, 298] on div "Next Question" at bounding box center [435, 302] width 56 height 14
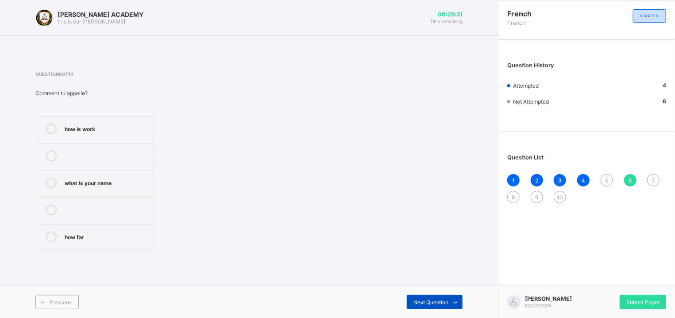
click at [440, 298] on div "Next Question" at bounding box center [435, 302] width 56 height 14
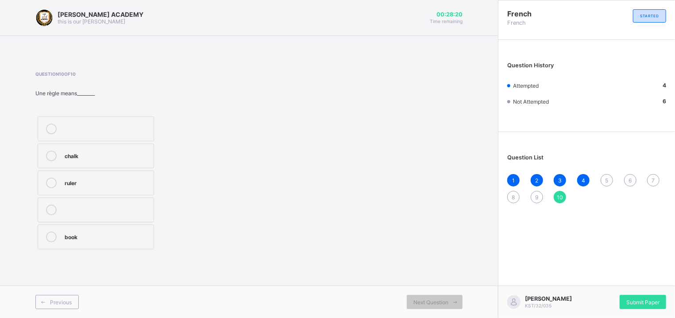
click at [607, 180] on span "5" at bounding box center [606, 180] width 3 height 7
click at [123, 153] on div "a bag" at bounding box center [107, 154] width 84 height 9
click at [417, 297] on div "Next Question" at bounding box center [435, 302] width 56 height 14
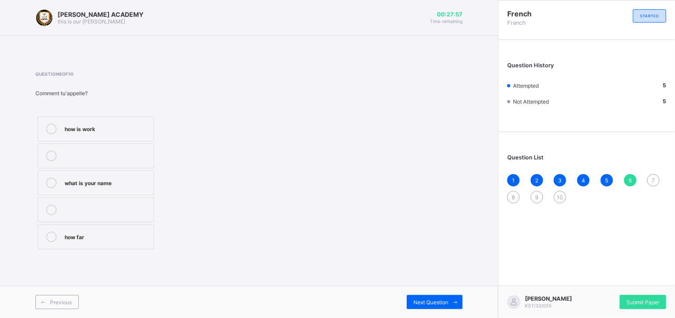
click at [98, 241] on div "how far" at bounding box center [107, 236] width 84 height 11
click at [104, 131] on div "how is work" at bounding box center [107, 127] width 84 height 9
click at [102, 187] on div "what is your name" at bounding box center [107, 182] width 84 height 11
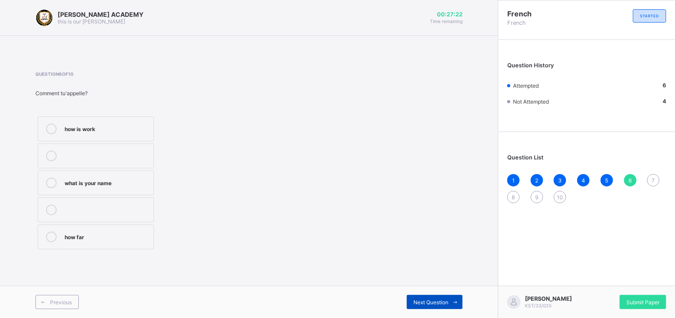
click at [434, 303] on span "Next Question" at bounding box center [430, 302] width 35 height 7
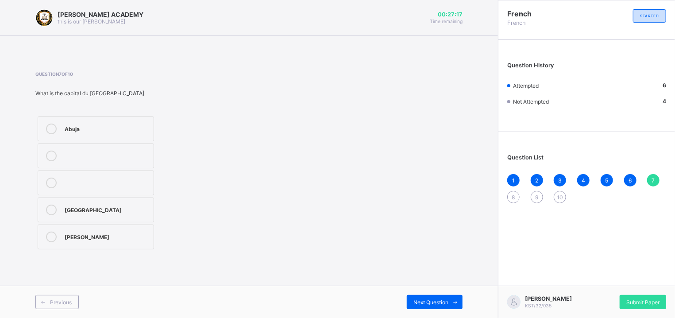
click at [131, 136] on label "Abuja" at bounding box center [96, 128] width 116 height 25
click at [441, 298] on div "Next Question" at bounding box center [435, 302] width 56 height 14
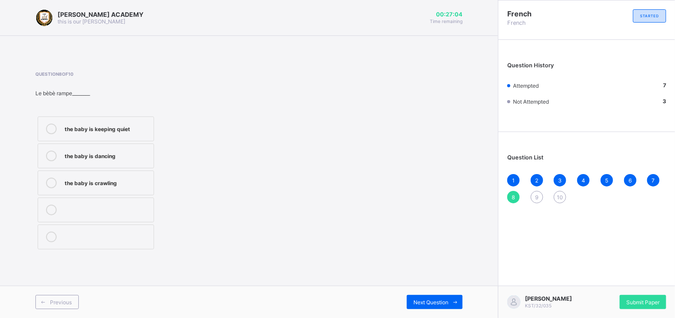
click at [125, 148] on label "the baby is dancing" at bounding box center [96, 155] width 116 height 25
click at [438, 297] on div "Next Question" at bounding box center [435, 302] width 56 height 14
click at [98, 130] on div "Serah is praying" at bounding box center [107, 127] width 84 height 9
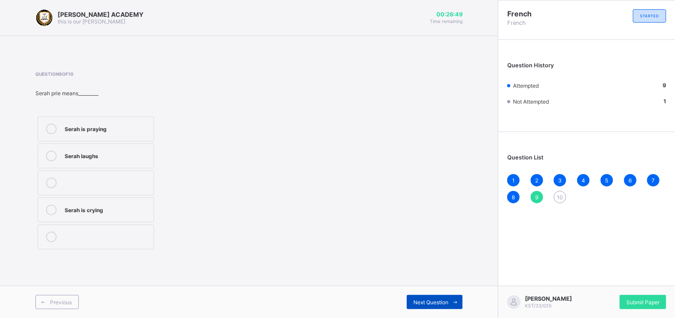
click at [411, 298] on div "Next Question" at bounding box center [435, 302] width 56 height 14
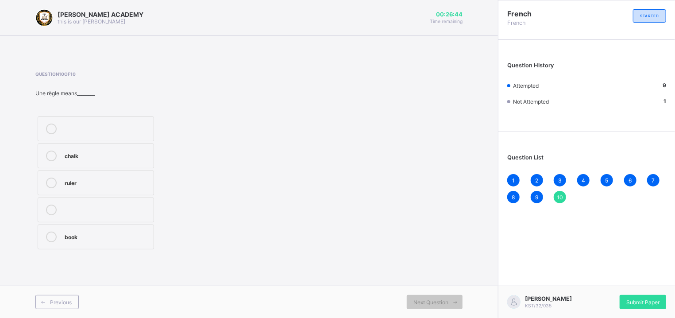
drag, startPoint x: 121, startPoint y: 183, endPoint x: 114, endPoint y: 174, distance: 12.0
click at [114, 174] on label "ruler" at bounding box center [96, 182] width 116 height 25
click at [110, 180] on div "ruler" at bounding box center [107, 181] width 84 height 9
click at [660, 297] on div "Submit Paper" at bounding box center [642, 302] width 46 height 14
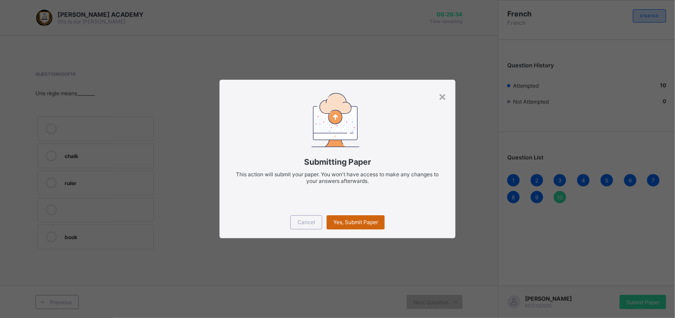
click at [377, 219] on span "Yes, Submit Paper" at bounding box center [355, 222] width 45 height 7
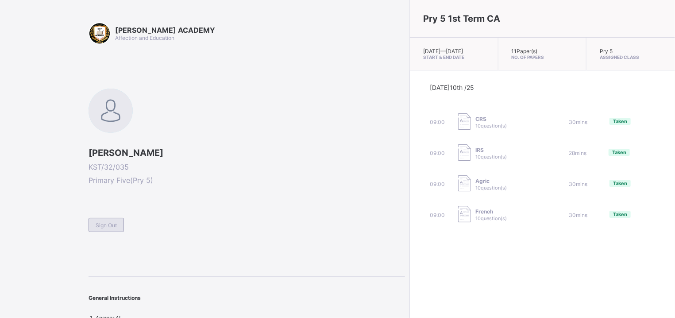
click at [103, 227] on span "Sign Out" at bounding box center [106, 225] width 21 height 7
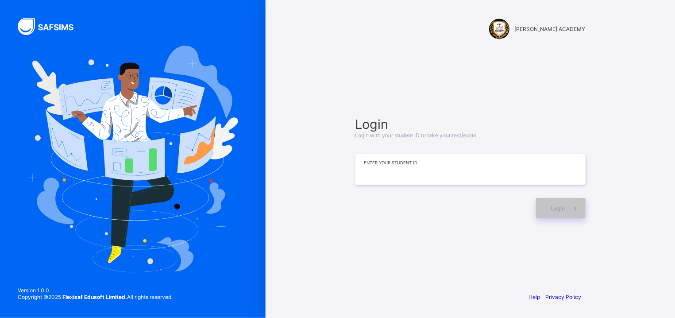
click at [457, 171] on input at bounding box center [470, 169] width 230 height 31
type input "**********"
click at [567, 203] on span at bounding box center [575, 208] width 20 height 20
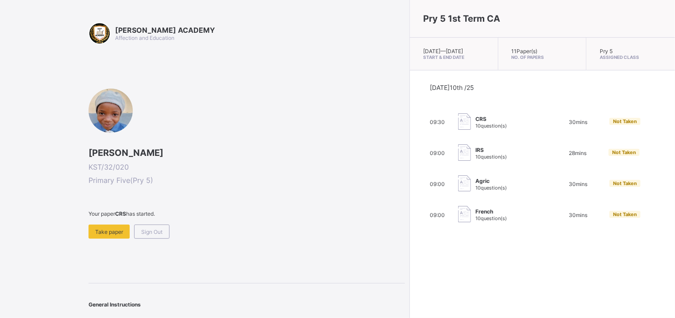
drag, startPoint x: 470, startPoint y: 247, endPoint x: 486, endPoint y: 276, distance: 33.3
click at [486, 276] on div "Pry 5 1st Term CA Thu, Oct 9th 2025 — Thu, Oct 9th 2025 Start & End Date 11 Pap…" at bounding box center [541, 159] width 265 height 318
click at [114, 224] on div "Take paper" at bounding box center [108, 231] width 41 height 14
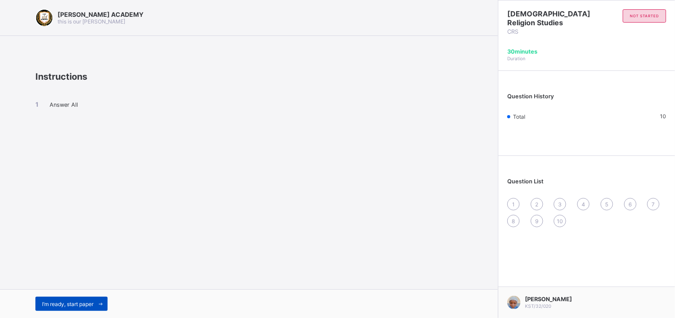
click at [56, 309] on div "I’m ready, start paper" at bounding box center [71, 303] width 72 height 14
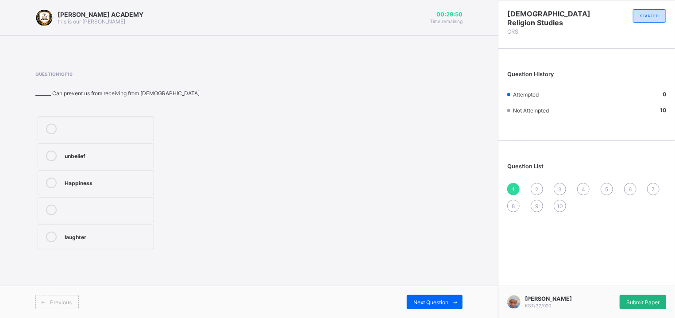
click at [634, 304] on span "Submit Paper" at bounding box center [642, 302] width 33 height 7
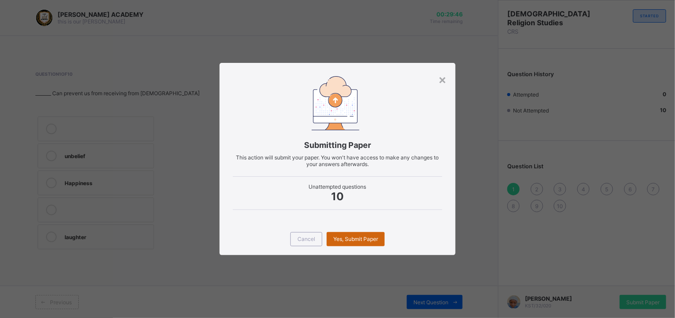
click at [349, 233] on div "Yes, Submit Paper" at bounding box center [355, 239] width 58 height 14
click at [357, 241] on div "Yes, Submit Paper" at bounding box center [355, 239] width 58 height 14
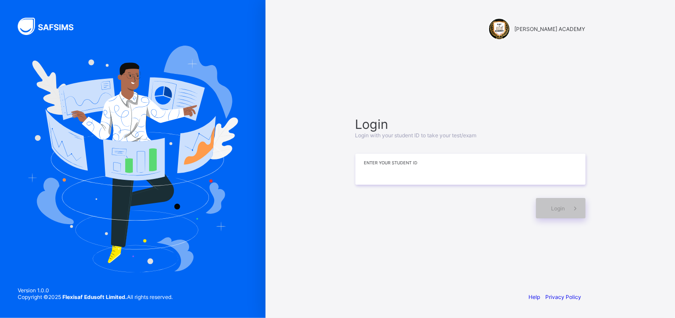
click at [409, 169] on input at bounding box center [470, 169] width 230 height 31
type input "**********"
click at [572, 215] on span at bounding box center [575, 208] width 20 height 20
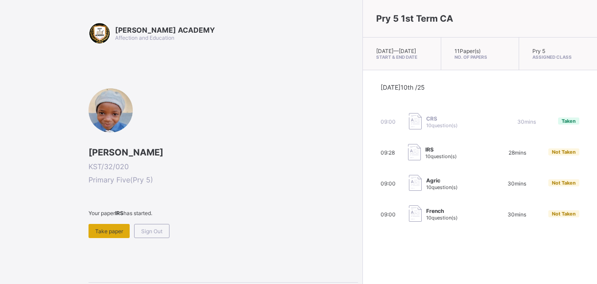
click at [110, 229] on span "Take paper" at bounding box center [109, 231] width 28 height 7
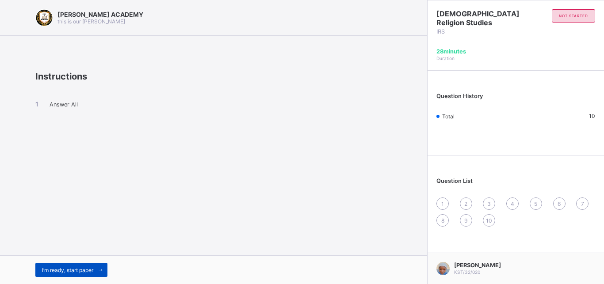
click at [77, 265] on div "I’m ready, start paper" at bounding box center [71, 270] width 72 height 14
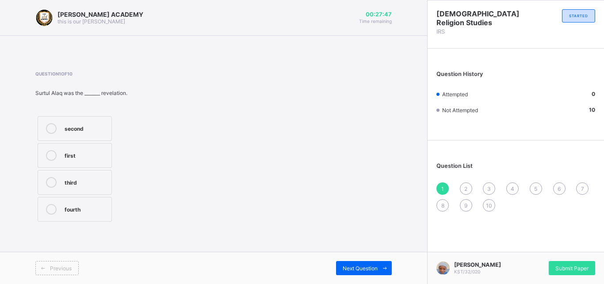
click at [71, 131] on div "second" at bounding box center [86, 127] width 42 height 9
click at [372, 264] on div "Next Question" at bounding box center [364, 268] width 56 height 14
click at [388, 81] on div "Question 2 of 10 Suratul Alaq emphasizes the importance of ________ travelling …" at bounding box center [213, 150] width 357 height 158
click at [105, 180] on div "reading and knowledge" at bounding box center [86, 184] width 42 height 15
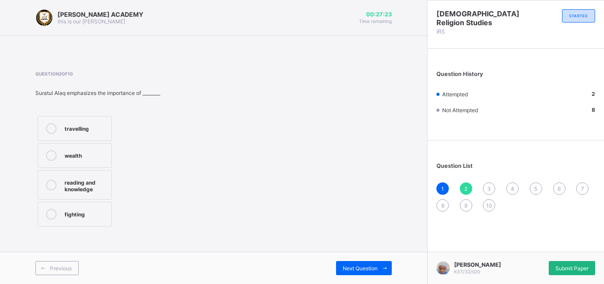
click at [571, 266] on span "Submit Paper" at bounding box center [572, 268] width 33 height 7
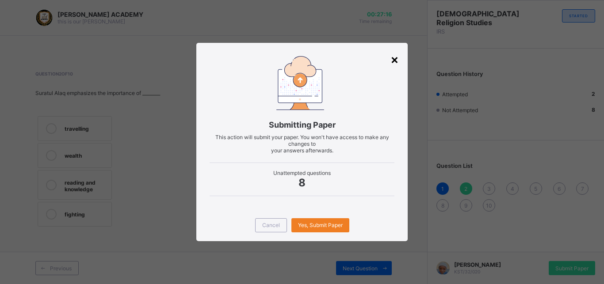
click at [395, 60] on div "×" at bounding box center [395, 59] width 8 height 15
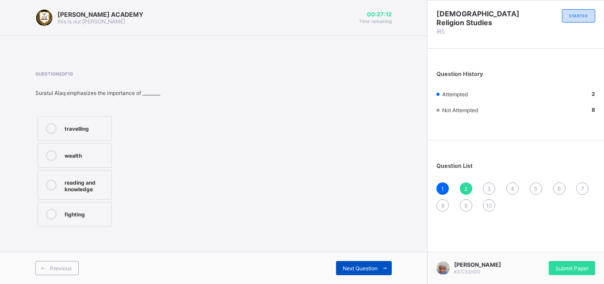
click at [353, 273] on div "Next Question" at bounding box center [364, 268] width 56 height 14
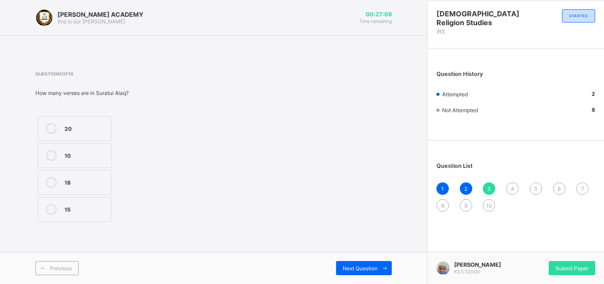
click at [207, 262] on div "Previous" at bounding box center [124, 268] width 178 height 14
click at [107, 178] on div "18" at bounding box center [86, 181] width 42 height 9
drag, startPoint x: 338, startPoint y: 253, endPoint x: 346, endPoint y: 260, distance: 11.0
click at [346, 260] on div "Previous Next Question" at bounding box center [213, 268] width 427 height 32
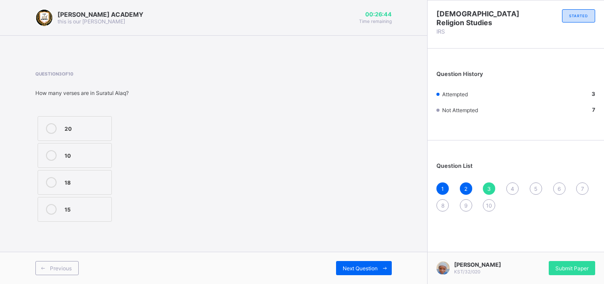
click at [346, 260] on div "Previous Next Question" at bounding box center [213, 268] width 427 height 32
click at [362, 270] on span "Next Question" at bounding box center [360, 268] width 35 height 7
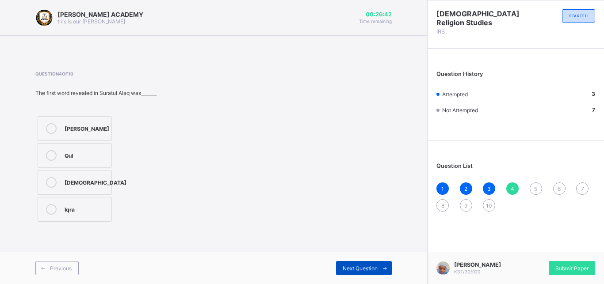
click at [362, 270] on span "Next Question" at bounding box center [360, 268] width 35 height 7
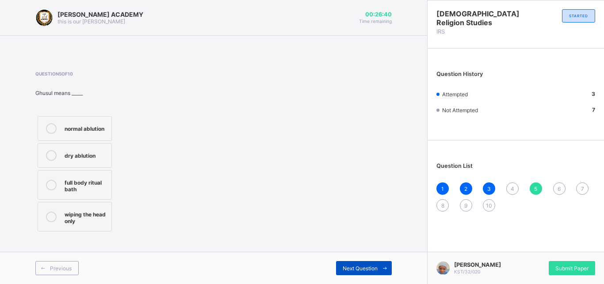
click at [362, 270] on span "Next Question" at bounding box center [360, 268] width 35 height 7
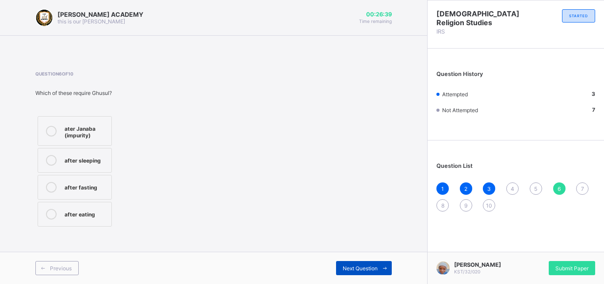
click at [362, 270] on span "Next Question" at bounding box center [360, 268] width 35 height 7
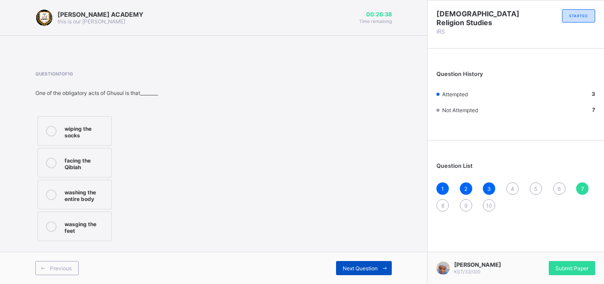
click at [362, 270] on span "Next Question" at bounding box center [360, 268] width 35 height 7
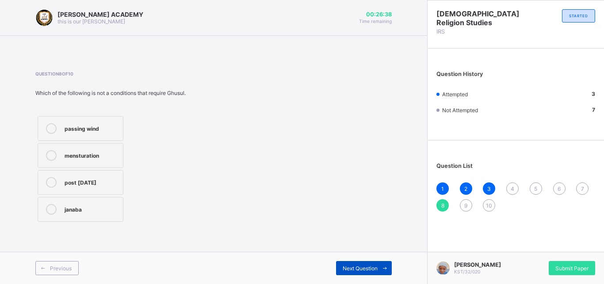
click at [362, 270] on span "Next Question" at bounding box center [360, 268] width 35 height 7
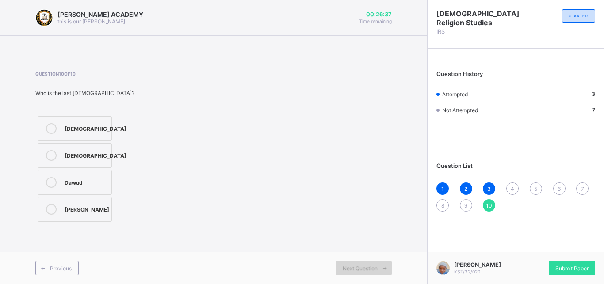
click at [362, 270] on span "Next Question" at bounding box center [360, 268] width 35 height 7
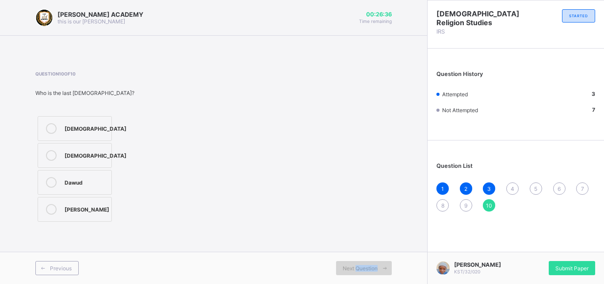
click at [362, 270] on span "Next Question" at bounding box center [360, 268] width 35 height 7
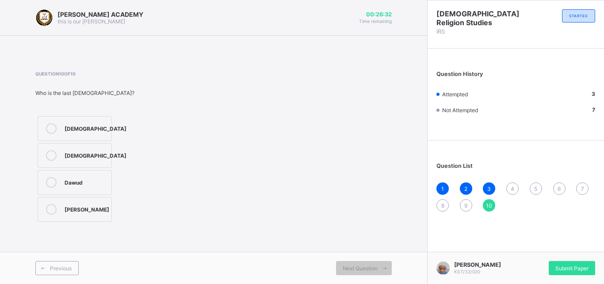
click at [511, 190] on div "4" at bounding box center [513, 189] width 12 height 12
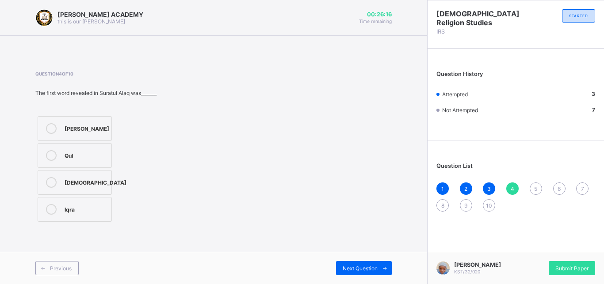
click at [65, 154] on div "Qul" at bounding box center [86, 154] width 42 height 9
click at [363, 266] on span "Next Question" at bounding box center [360, 268] width 35 height 7
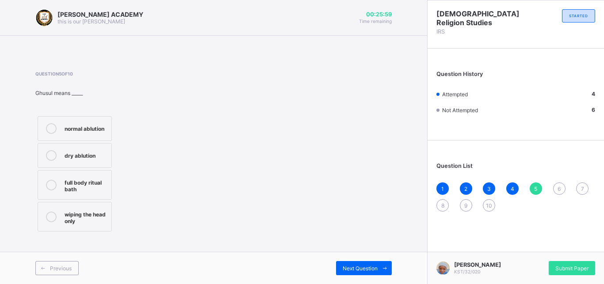
click at [411, 95] on div "[PERSON_NAME] ACADEMY this is our [PERSON_NAME] 00:25:59 Time remaining Questio…" at bounding box center [213, 142] width 427 height 284
click at [87, 133] on div "normal ablution" at bounding box center [86, 128] width 42 height 11
click at [355, 265] on div "Next Question" at bounding box center [364, 268] width 56 height 14
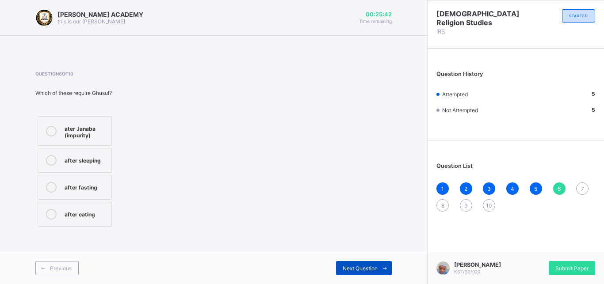
click at [354, 265] on div "Next Question" at bounding box center [364, 268] width 56 height 14
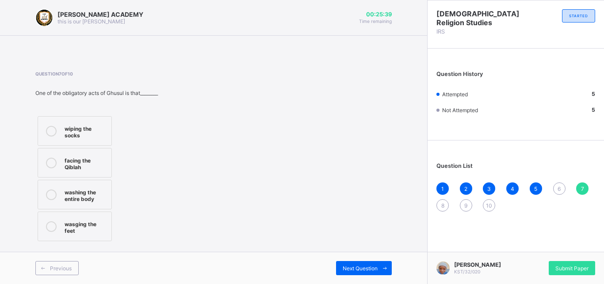
click at [557, 184] on div "6" at bounding box center [559, 189] width 12 height 12
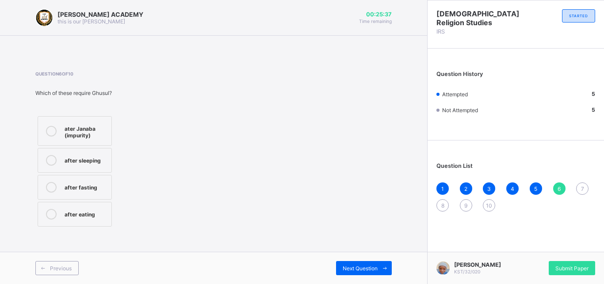
click at [234, 250] on div "[PERSON_NAME] ACADEMY this is our [PERSON_NAME] 00:25:37 Time remaining Questio…" at bounding box center [213, 142] width 427 height 284
click at [80, 133] on div "ater Janaba (impurity)" at bounding box center [86, 130] width 42 height 15
click at [360, 264] on div "Next Question" at bounding box center [364, 268] width 56 height 14
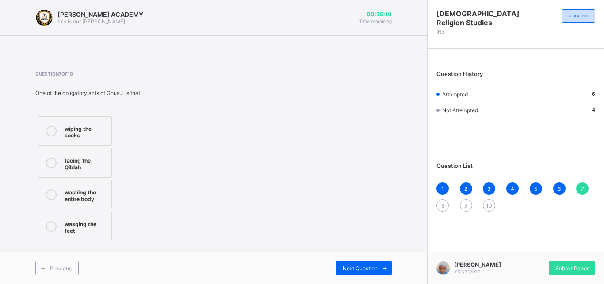
click at [90, 206] on label "washing the entire body" at bounding box center [75, 195] width 74 height 30
click at [342, 263] on div "Next Question" at bounding box center [364, 268] width 56 height 14
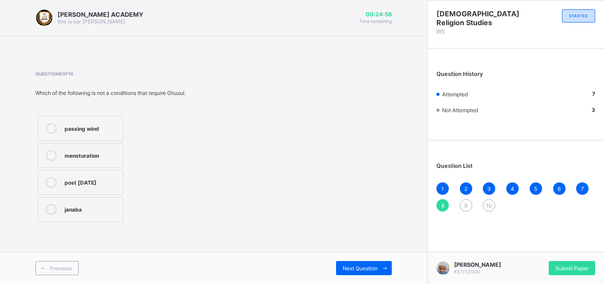
click at [66, 127] on div "passing wind" at bounding box center [92, 127] width 54 height 9
click at [359, 269] on span "Next Question" at bounding box center [360, 268] width 35 height 7
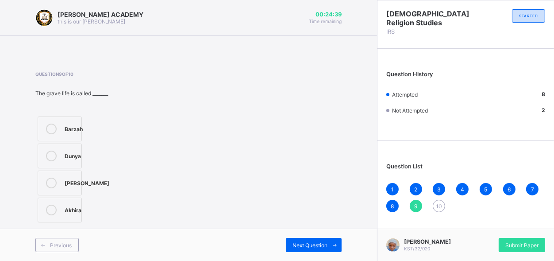
click at [48, 188] on label "[PERSON_NAME]" at bounding box center [60, 182] width 44 height 25
click at [48, 189] on label "[PERSON_NAME]" at bounding box center [60, 182] width 44 height 25
click at [292, 241] on div "Next Question" at bounding box center [314, 245] width 56 height 14
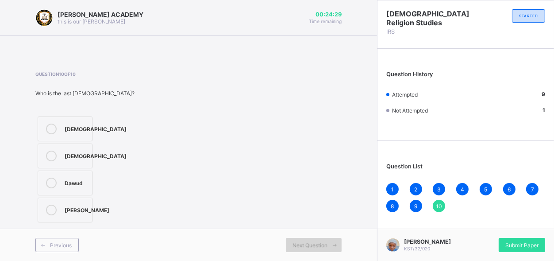
click at [292, 241] on div "Next Question" at bounding box center [314, 245] width 56 height 14
click at [71, 134] on label "[DEMOGRAPHIC_DATA]" at bounding box center [65, 128] width 55 height 25
click at [522, 247] on span "Submit Paper" at bounding box center [521, 245] width 33 height 7
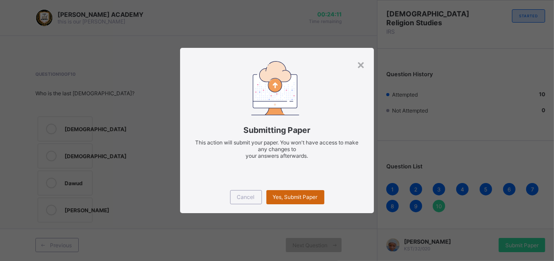
click at [299, 194] on span "Yes, Submit Paper" at bounding box center [295, 196] width 45 height 7
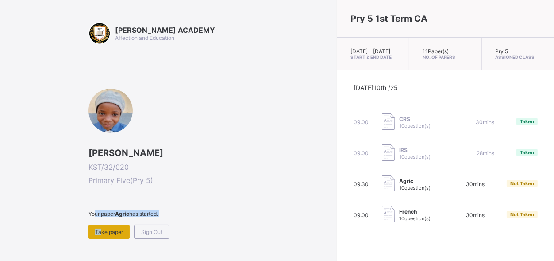
drag, startPoint x: 94, startPoint y: 215, endPoint x: 99, endPoint y: 227, distance: 12.7
click at [99, 227] on div "Your paper Agric has started. Take paper Sign Out" at bounding box center [210, 224] width 244 height 28
click at [99, 228] on span "Take paper" at bounding box center [109, 231] width 28 height 7
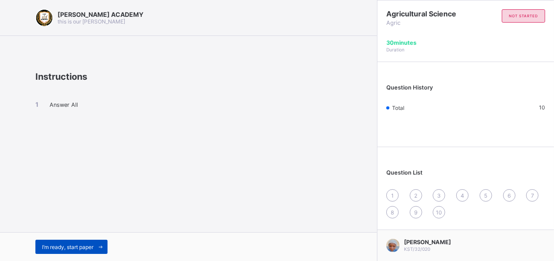
click at [98, 243] on span at bounding box center [100, 246] width 14 height 14
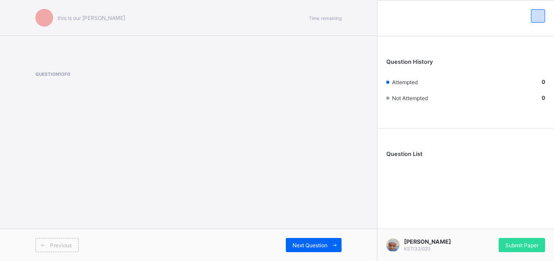
click at [98, 243] on div "Previous" at bounding box center [111, 245] width 153 height 14
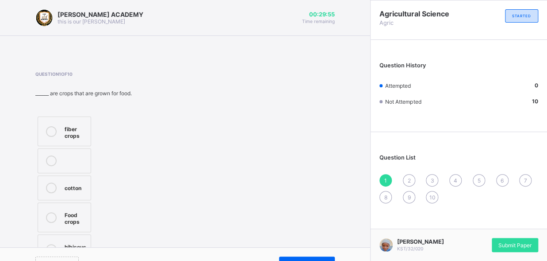
click at [137, 222] on div "Question 1 of 10 ______ are crops that are grown for food. fiber crops cotton F…" at bounding box center [184, 168] width 299 height 195
click at [390, 180] on div "1" at bounding box center [386, 180] width 12 height 12
click at [407, 181] on div "1 2 3 4 5 6 7 8 9 10" at bounding box center [459, 188] width 159 height 29
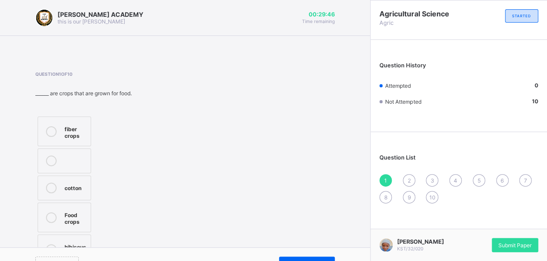
click at [407, 181] on div "1 2 3 4 5 6 7 8 9 10" at bounding box center [459, 188] width 159 height 29
click at [411, 184] on div "2" at bounding box center [409, 180] width 12 height 12
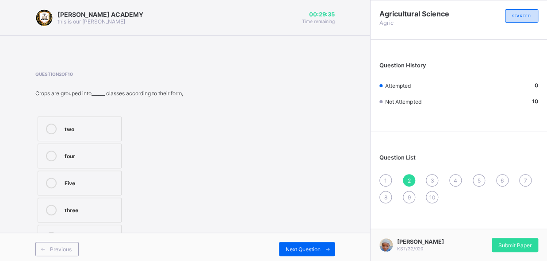
click at [390, 177] on div "1" at bounding box center [386, 180] width 12 height 12
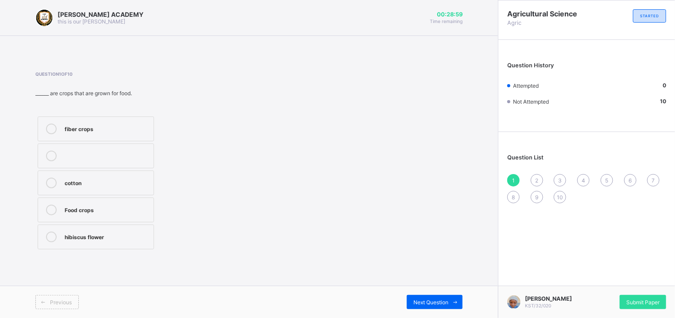
click at [110, 209] on div "Food crops" at bounding box center [107, 208] width 84 height 9
click at [439, 293] on div "Previous Next Question" at bounding box center [249, 301] width 498 height 32
click at [424, 302] on span "Next Question" at bounding box center [430, 302] width 35 height 7
click at [77, 160] on div "four" at bounding box center [107, 155] width 84 height 11
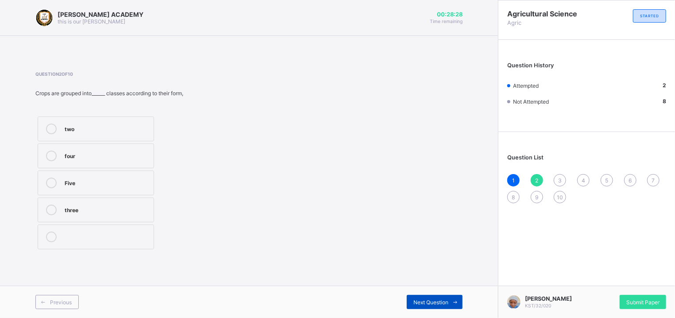
click at [452, 302] on span at bounding box center [455, 302] width 14 height 14
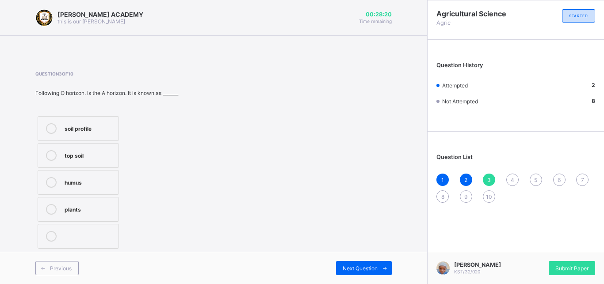
click at [239, 131] on div "Question 3 of 10 Following O horizon. Is the A horizon. It is known as _______ …" at bounding box center [213, 161] width 357 height 180
click at [282, 112] on div "Question 3 of 10 Following O horizon. Is the A horizon. It is known as _______ …" at bounding box center [213, 161] width 357 height 180
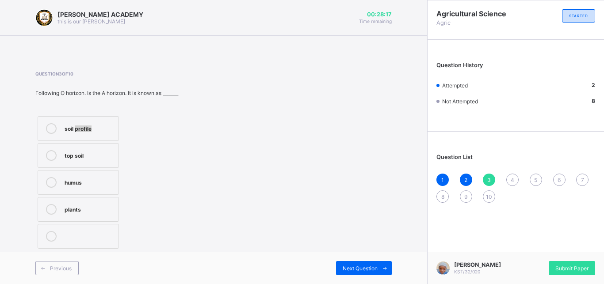
click at [282, 112] on div "Question 3 of 10 Following O horizon. Is the A horizon. It is known as _______ …" at bounding box center [213, 161] width 357 height 180
click at [281, 112] on div "Question 3 of 10 Following O horizon. Is the A horizon. It is known as _______ …" at bounding box center [213, 161] width 357 height 180
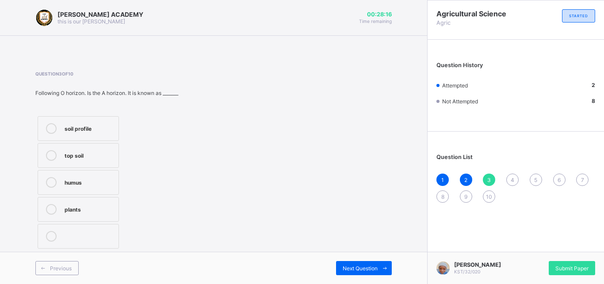
click at [281, 112] on div "Question 3 of 10 Following O horizon. Is the A horizon. It is known as _______ …" at bounding box center [213, 161] width 357 height 180
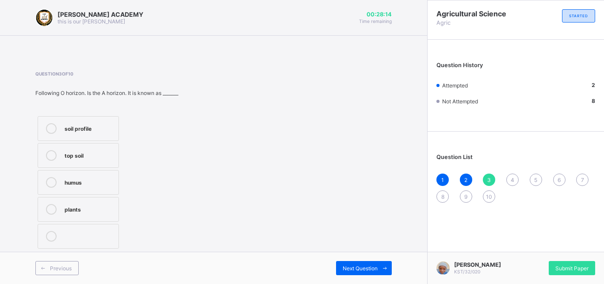
click at [328, 119] on div "Question 3 of 10 Following O horizon. Is the A horizon. It is known as _______ …" at bounding box center [213, 161] width 357 height 180
click at [329, 119] on div "Question 3 of 10 Following O horizon. Is the A horizon. It is known as _______ …" at bounding box center [213, 161] width 357 height 180
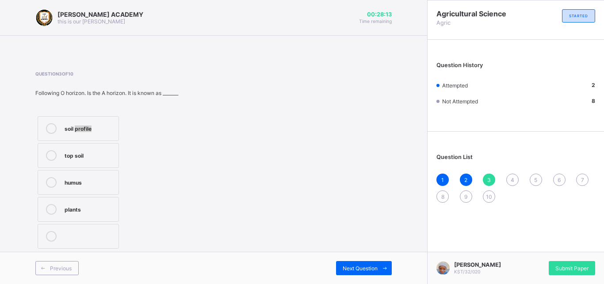
click at [329, 119] on div "Question 3 of 10 Following O horizon. Is the A horizon. It is known as _______ …" at bounding box center [213, 161] width 357 height 180
click at [326, 170] on div "Question 3 of 10 Following O horizon. Is the A horizon. It is known as _______ …" at bounding box center [213, 161] width 357 height 180
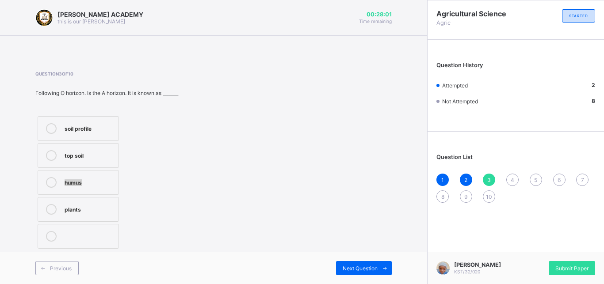
click at [326, 170] on div "Question 3 of 10 Following O horizon. Is the A horizon. It is known as _______ …" at bounding box center [213, 161] width 357 height 180
click at [326, 171] on div "Question 3 of 10 Following O horizon. Is the A horizon. It is known as _______ …" at bounding box center [213, 161] width 357 height 180
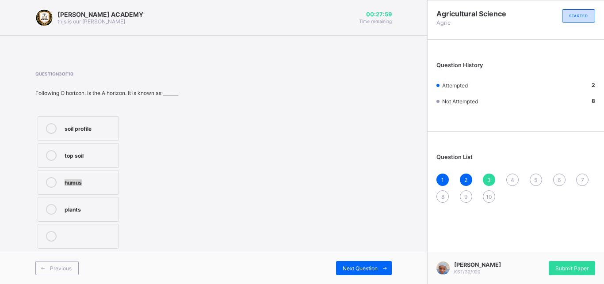
click at [326, 171] on div "Question 3 of 10 Following O horizon. Is the A horizon. It is known as _______ …" at bounding box center [213, 161] width 357 height 180
click at [64, 130] on label "soil profile" at bounding box center [78, 128] width 81 height 25
click at [253, 205] on div "Question 3 of 10 Following O horizon. Is the A horizon. It is known as _______ …" at bounding box center [213, 161] width 357 height 180
click at [380, 270] on span at bounding box center [385, 268] width 14 height 14
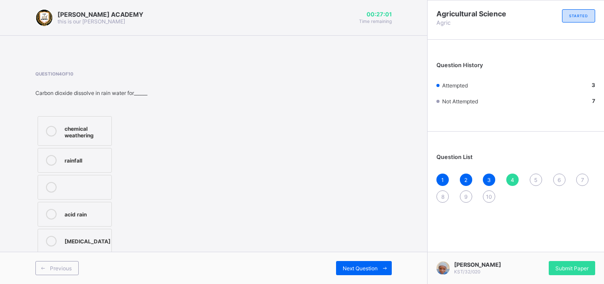
click at [71, 135] on div "chemical weathering" at bounding box center [86, 130] width 42 height 15
click at [353, 265] on span "Next Question" at bounding box center [360, 268] width 35 height 7
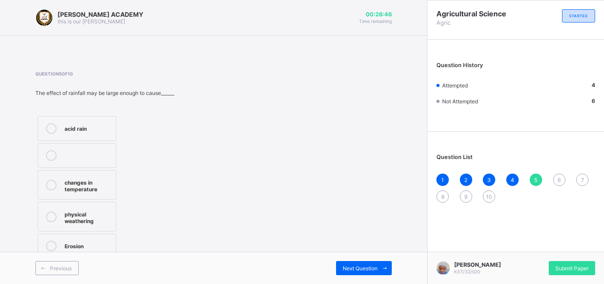
click at [92, 189] on div "changes in temperature" at bounding box center [88, 184] width 47 height 15
click at [350, 272] on div "Next Question" at bounding box center [364, 268] width 56 height 14
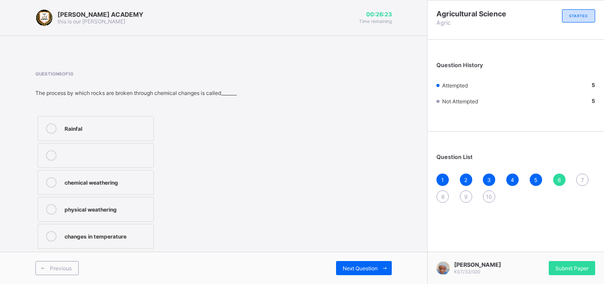
click at [113, 193] on label "chemical weathering" at bounding box center [96, 182] width 116 height 25
click at [358, 263] on div "Next Question" at bounding box center [364, 268] width 56 height 14
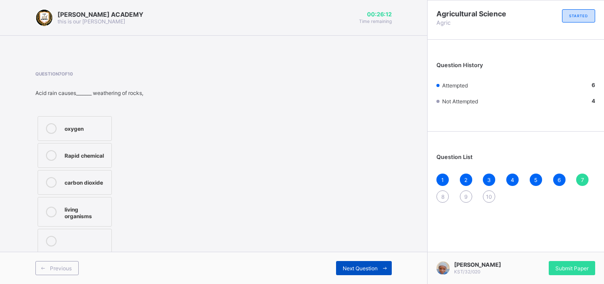
click at [358, 263] on div "Next Question" at bounding box center [364, 268] width 56 height 14
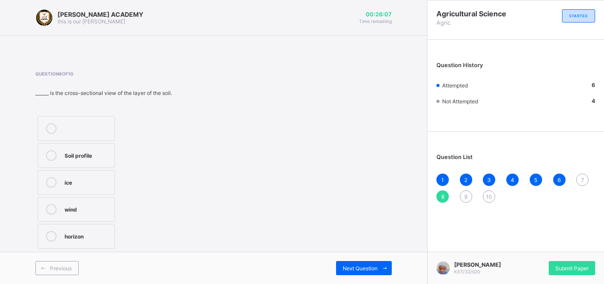
click at [581, 173] on div "Question List 1 2 3 4 5 6 7 8 9 10" at bounding box center [516, 174] width 177 height 76
click at [581, 187] on div "1 2 3 4 5 6 7 8 9 10" at bounding box center [516, 188] width 159 height 29
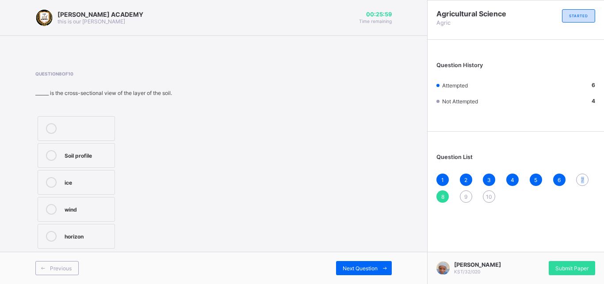
click at [581, 187] on div "1 2 3 4 5 6 7 8 9 10" at bounding box center [516, 188] width 159 height 29
click at [583, 177] on div "7" at bounding box center [582, 180] width 12 height 12
click at [73, 149] on label "Rapid chemical" at bounding box center [75, 155] width 74 height 25
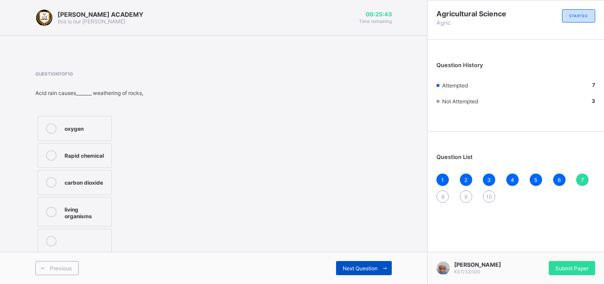
click at [374, 268] on span "Next Question" at bounding box center [360, 268] width 35 height 7
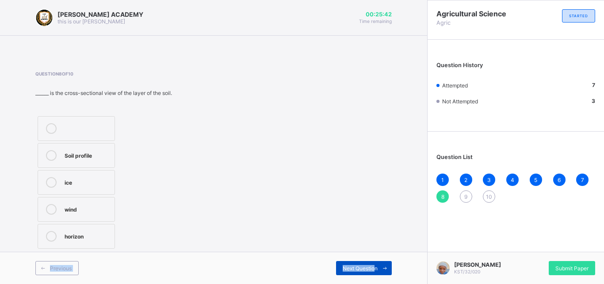
drag, startPoint x: 374, startPoint y: 268, endPoint x: 231, endPoint y: 288, distance: 143.8
click at [336, 276] on div "Next Question" at bounding box center [364, 268] width 56 height 14
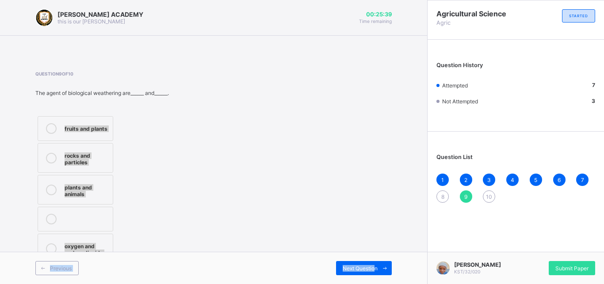
click at [209, 231] on div "Question 9 of 10 The agent of biological weathering are______ and______. fruits…" at bounding box center [213, 168] width 357 height 195
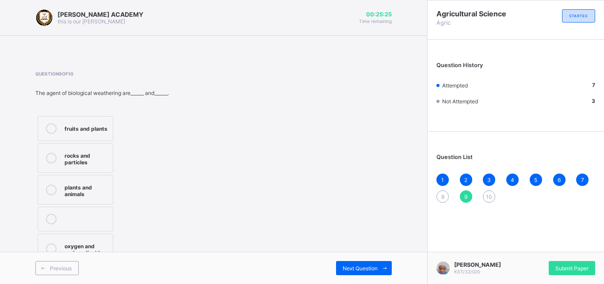
click at [209, 231] on div "Question 9 of 10 The agent of biological weathering are______ and______. fruits…" at bounding box center [213, 168] width 357 height 195
click at [200, 246] on div "Question 9 of 10 The agent of biological weathering are______ and______. fruits…" at bounding box center [213, 168] width 357 height 195
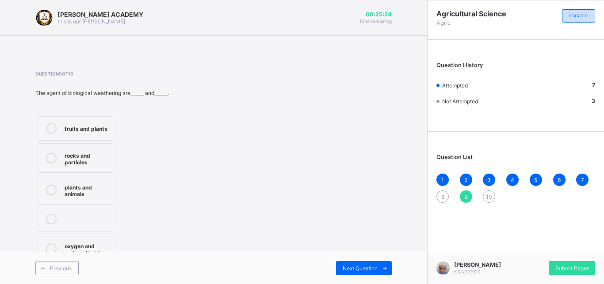
click at [200, 246] on div "Question 9 of 10 The agent of biological weathering are______ and______. fruits…" at bounding box center [213, 168] width 357 height 195
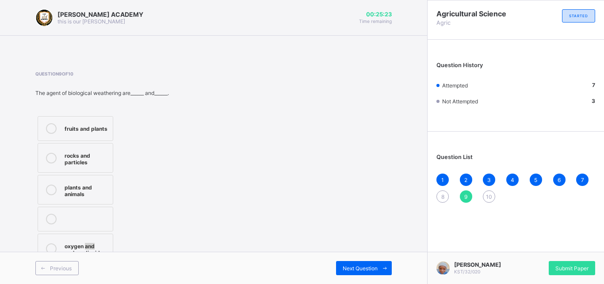
click at [200, 246] on div "Question 9 of 10 The agent of biological weathering are______ and______. fruits…" at bounding box center [213, 168] width 357 height 195
click at [77, 123] on div "fruits and plants" at bounding box center [87, 127] width 44 height 9
drag, startPoint x: 363, startPoint y: 273, endPoint x: 352, endPoint y: 277, distance: 12.2
click at [352, 276] on div "Next Question" at bounding box center [364, 268] width 56 height 14
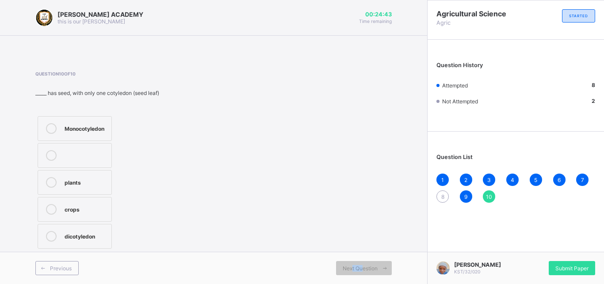
click at [71, 219] on label "crops" at bounding box center [75, 209] width 74 height 25
drag, startPoint x: 354, startPoint y: 268, endPoint x: 265, endPoint y: 283, distance: 91.1
click at [336, 276] on div "Next Question" at bounding box center [364, 268] width 56 height 14
click at [441, 201] on div "8" at bounding box center [443, 197] width 12 height 12
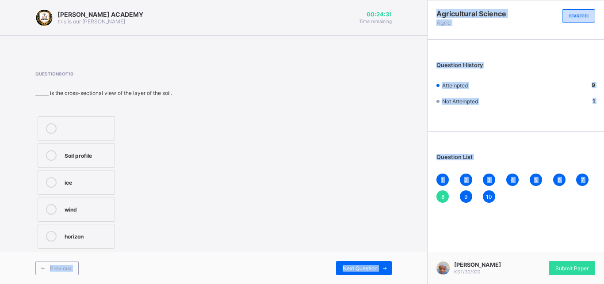
drag, startPoint x: 440, startPoint y: 201, endPoint x: 240, endPoint y: 302, distance: 223.8
click at [240, 284] on html "[PERSON_NAME] ACADEMY this is our [PERSON_NAME] 00:24:31 Time remaining Questio…" at bounding box center [302, 142] width 604 height 284
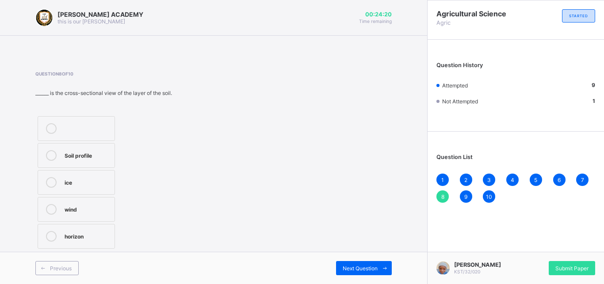
click at [94, 157] on div "Soil profile" at bounding box center [88, 154] width 46 height 9
click at [347, 261] on div "Previous Next Question" at bounding box center [213, 268] width 427 height 32
click at [353, 269] on span "Next Question" at bounding box center [360, 268] width 35 height 7
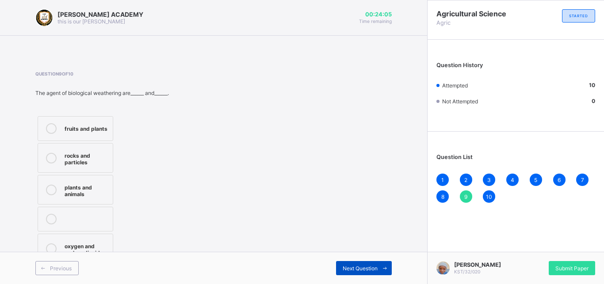
click at [375, 266] on span "Next Question" at bounding box center [360, 268] width 35 height 7
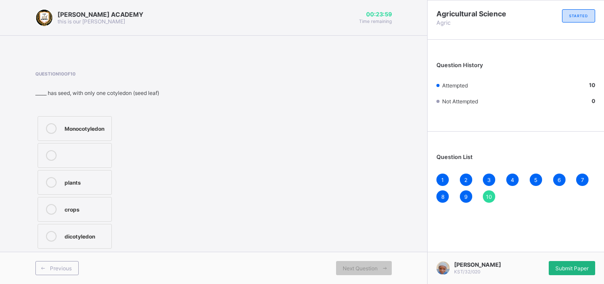
click at [565, 275] on div "Submit Paper" at bounding box center [572, 268] width 46 height 14
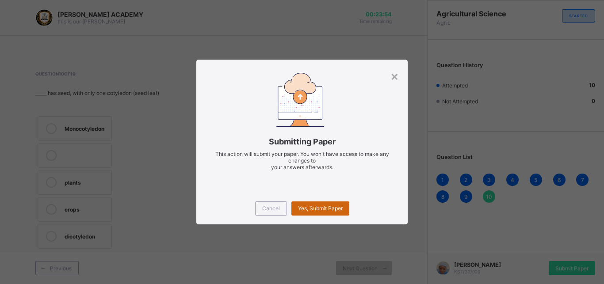
click at [328, 207] on span "Yes, Submit Paper" at bounding box center [320, 208] width 45 height 7
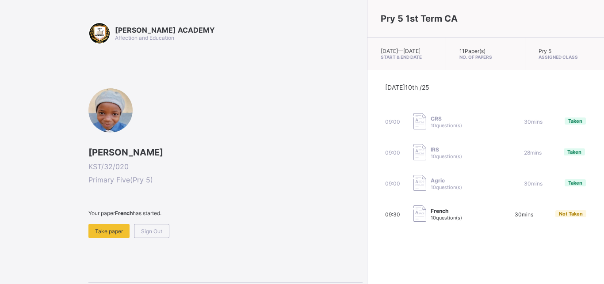
click at [84, 225] on div "[PERSON_NAME] ACADEMY Affection and Education [PERSON_NAME] KST/32/020 Primary …" at bounding box center [181, 166] width 363 height 332
click at [106, 231] on span "Take paper" at bounding box center [109, 231] width 28 height 7
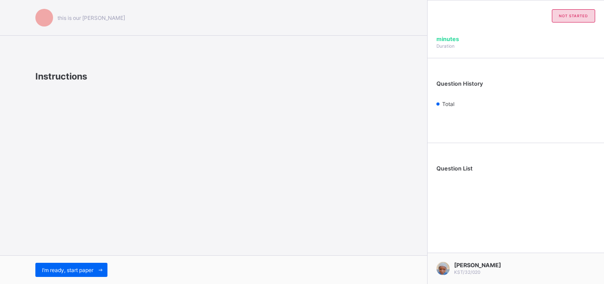
click at [106, 231] on div "this is our [PERSON_NAME] Instructions I’m ready, start paper" at bounding box center [213, 142] width 427 height 284
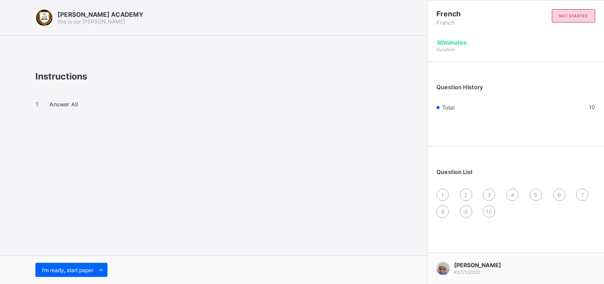
click at [50, 263] on div "I’m ready, start paper" at bounding box center [213, 270] width 427 height 29
click at [54, 269] on span "I’m ready, start paper" at bounding box center [67, 270] width 51 height 7
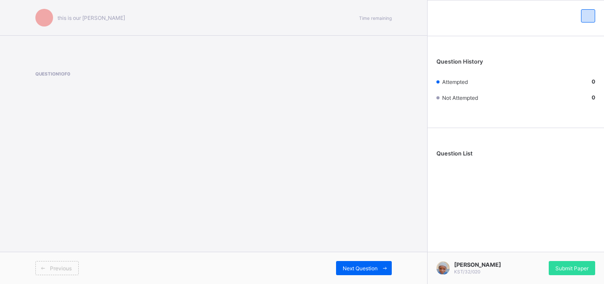
click at [54, 269] on span "Previous" at bounding box center [61, 268] width 22 height 7
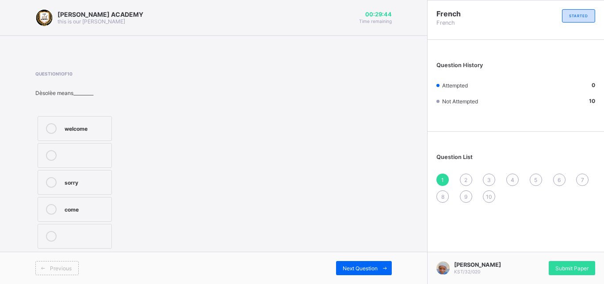
click at [105, 127] on div "welcome" at bounding box center [86, 127] width 42 height 9
click at [347, 265] on div "Next Question" at bounding box center [364, 268] width 56 height 14
click at [74, 127] on div "Praia" at bounding box center [86, 127] width 42 height 9
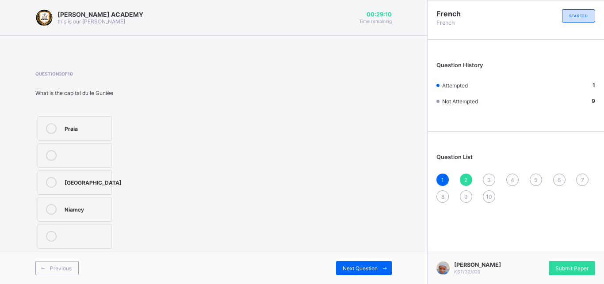
click at [74, 127] on div "Praia" at bounding box center [86, 127] width 42 height 9
click at [345, 259] on div "Previous Next Question" at bounding box center [213, 268] width 427 height 32
drag, startPoint x: 345, startPoint y: 258, endPoint x: 236, endPoint y: 196, distance: 125.3
click at [236, 196] on div "[PERSON_NAME] ACADEMY this is our [PERSON_NAME] 00:29:05 Time remaining Questio…" at bounding box center [213, 142] width 427 height 284
click at [356, 269] on span "Next Question" at bounding box center [360, 268] width 35 height 7
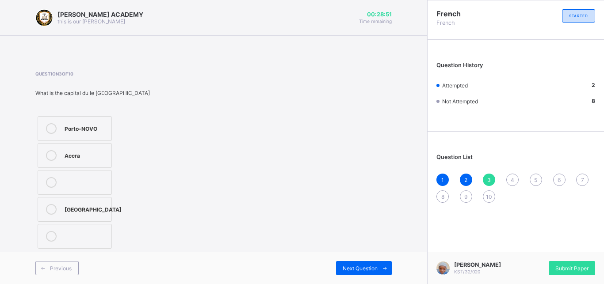
click at [103, 121] on label "Porto-NOVO" at bounding box center [75, 128] width 74 height 25
click at [366, 266] on span "Next Question" at bounding box center [360, 268] width 35 height 7
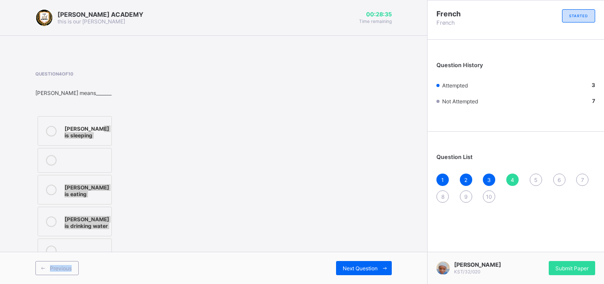
drag, startPoint x: 131, startPoint y: 280, endPoint x: 203, endPoint y: 129, distance: 166.8
click at [203, 129] on div "[PERSON_NAME] ACADEMY this is our [PERSON_NAME] 00:28:35 Time remaining Questio…" at bounding box center [213, 142] width 427 height 284
click at [88, 135] on div "[PERSON_NAME] is sleeping" at bounding box center [87, 130] width 45 height 15
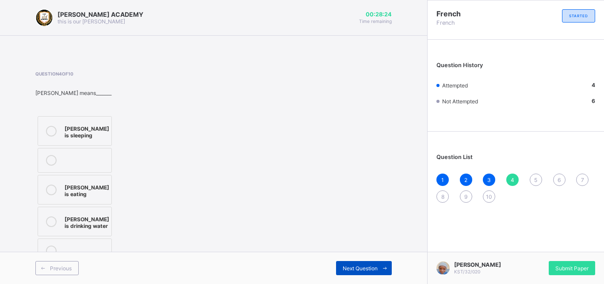
click at [372, 270] on span "Next Question" at bounding box center [360, 268] width 35 height 7
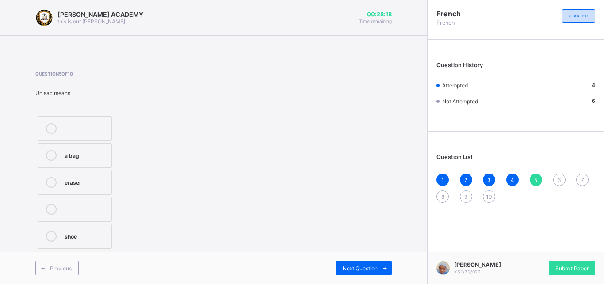
click at [211, 100] on div "Question 5 of 10 Un sac means________ a bag eraser shoe" at bounding box center [213, 161] width 357 height 180
click at [87, 180] on div "eraser" at bounding box center [86, 181] width 42 height 9
click at [374, 273] on div "Next Question" at bounding box center [364, 268] width 56 height 14
click at [75, 184] on div "what is your name" at bounding box center [86, 184] width 42 height 15
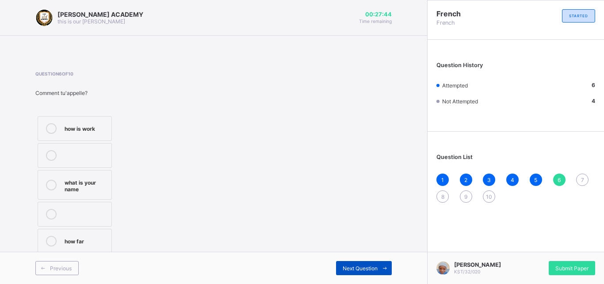
click at [353, 264] on div "Next Question" at bounding box center [364, 268] width 56 height 14
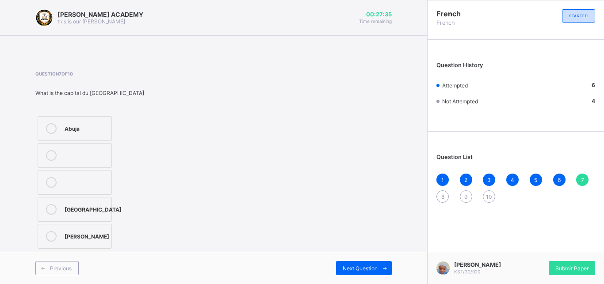
click at [88, 128] on div "Abuja" at bounding box center [86, 127] width 42 height 9
click at [356, 269] on span "Next Question" at bounding box center [360, 268] width 35 height 7
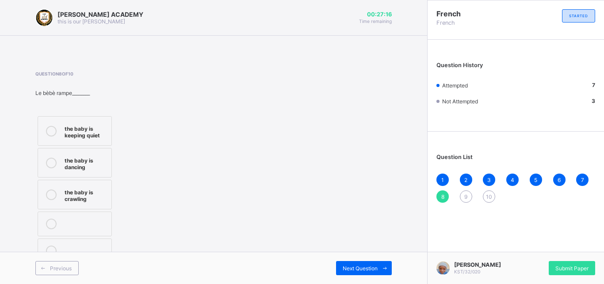
click at [74, 130] on div "the baby is keeping quiet" at bounding box center [86, 130] width 42 height 15
click at [359, 264] on div "Next Question" at bounding box center [364, 268] width 56 height 14
click at [86, 122] on label "Serah is praying" at bounding box center [75, 128] width 74 height 25
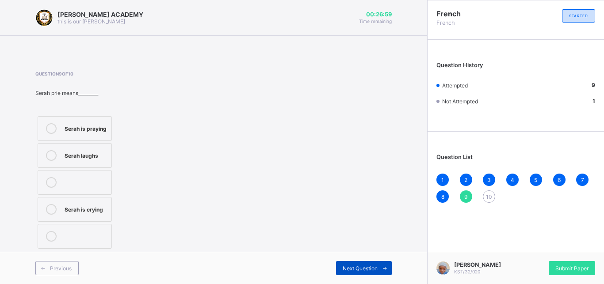
click at [352, 266] on span "Next Question" at bounding box center [360, 268] width 35 height 7
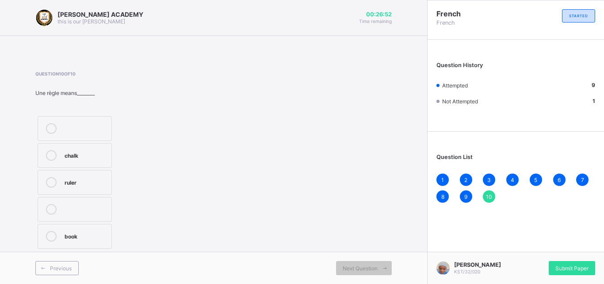
click at [95, 152] on div "chalk" at bounding box center [86, 154] width 42 height 9
click at [577, 271] on span "Submit Paper" at bounding box center [572, 268] width 33 height 7
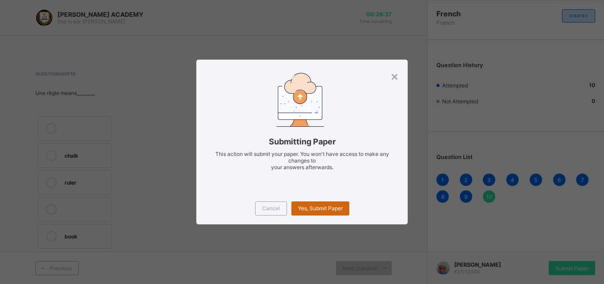
click at [332, 202] on div "Yes, Submit Paper" at bounding box center [321, 209] width 58 height 14
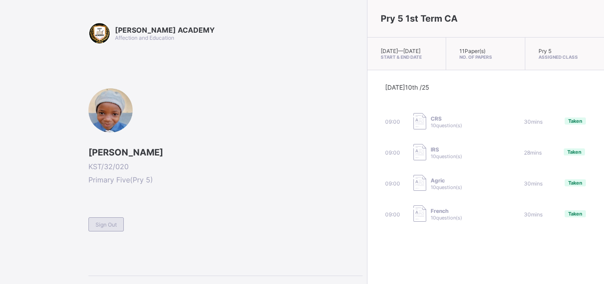
click at [115, 225] on span "Sign Out" at bounding box center [106, 225] width 21 height 7
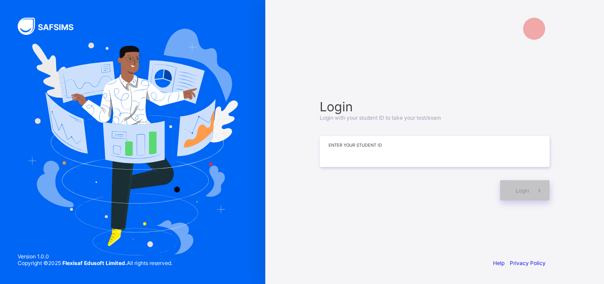
click at [445, 155] on input at bounding box center [435, 151] width 230 height 31
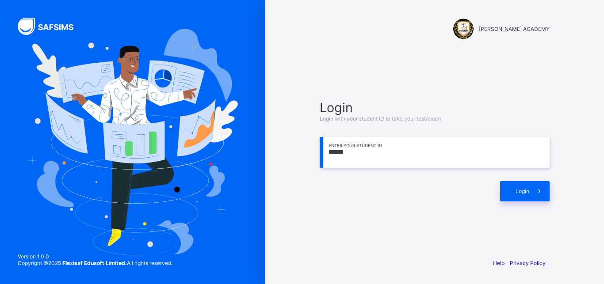
type input "*******"
